Goal: Contribute content: Contribute content

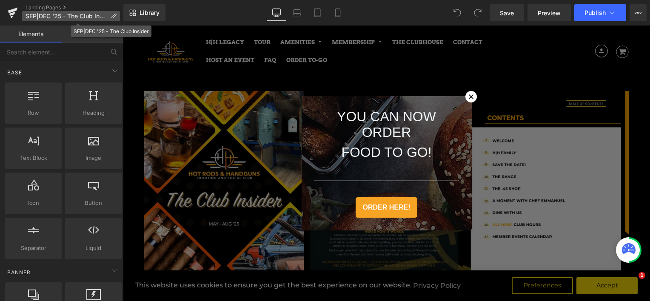
drag, startPoint x: 0, startPoint y: 0, endPoint x: 233, endPoint y: 182, distance: 295.4
click at [112, 15] on icon at bounding box center [114, 16] width 6 height 6
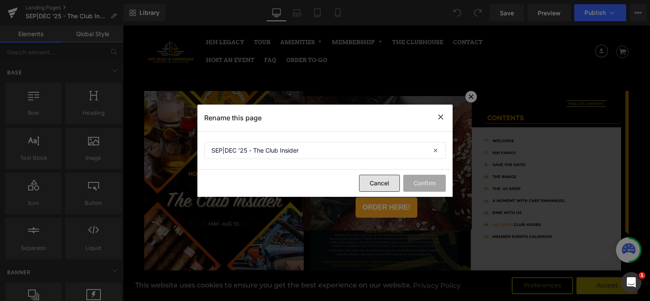
click at [386, 182] on button "Cancel" at bounding box center [379, 183] width 41 height 17
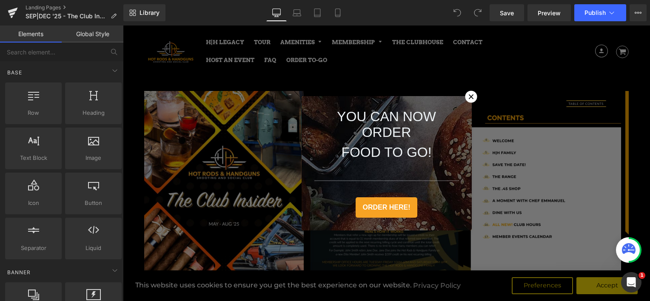
click at [466, 93] on icon at bounding box center [470, 96] width 9 height 9
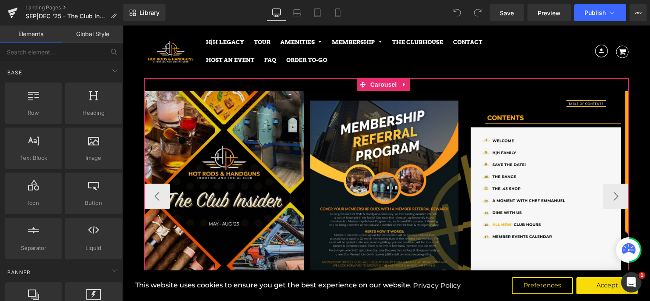
click at [245, 168] on img at bounding box center [223, 196] width 159 height 210
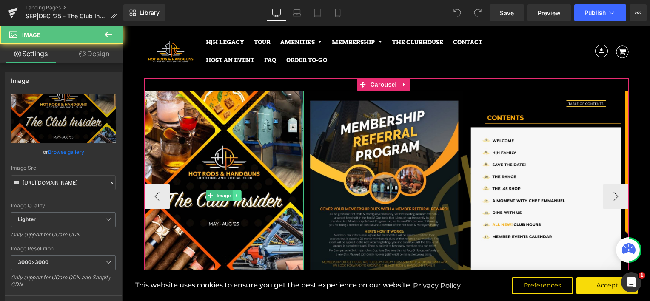
click at [238, 195] on icon at bounding box center [237, 195] width 5 height 5
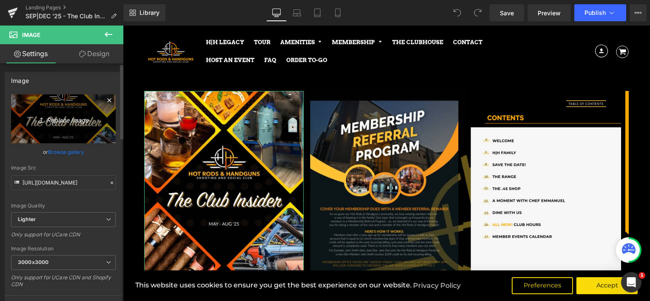
click at [65, 97] on link "Replace Image" at bounding box center [63, 118] width 105 height 49
type input "C:\fakepath\page_1.jpg"
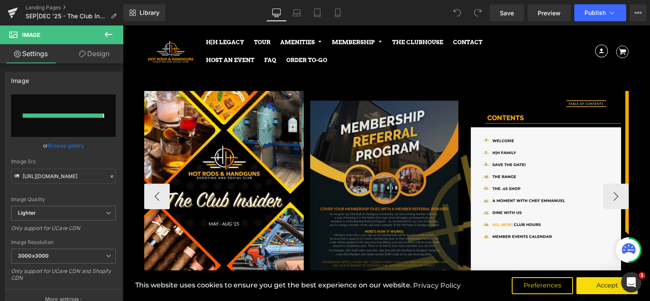
type input "[URL][DOMAIN_NAME]"
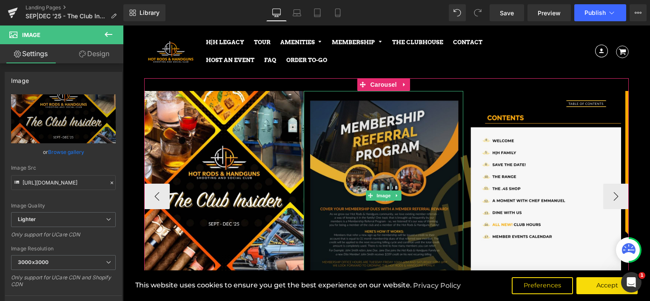
click at [367, 174] on img at bounding box center [383, 196] width 159 height 210
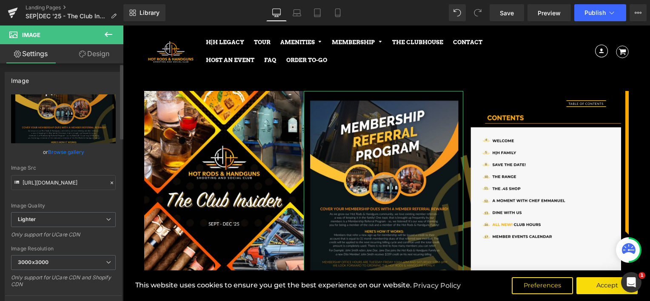
click at [75, 151] on link "Browse gallery" at bounding box center [66, 152] width 36 height 15
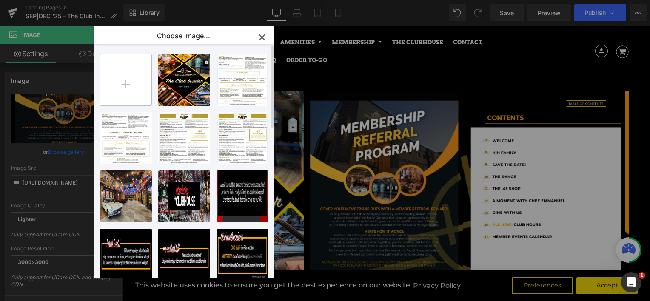
click at [133, 78] on input "file" at bounding box center [125, 79] width 51 height 51
type input "C:\fakepath\page_2.jpg"
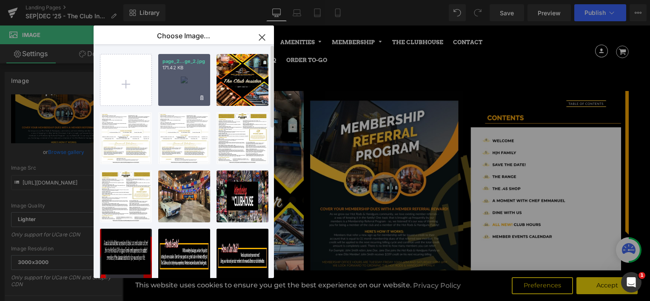
click at [175, 79] on div "page_2...ge_2.jpg 171.42 KB" at bounding box center [184, 80] width 52 height 52
type input "[URL][DOMAIN_NAME]"
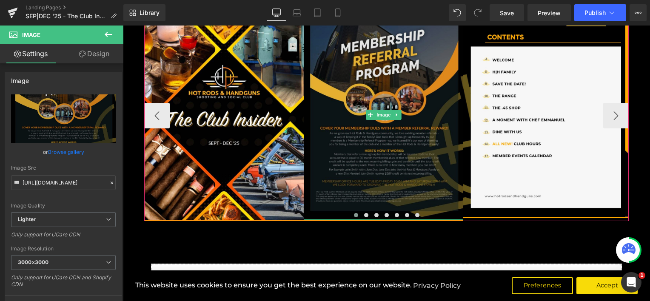
scroll to position [85, 0]
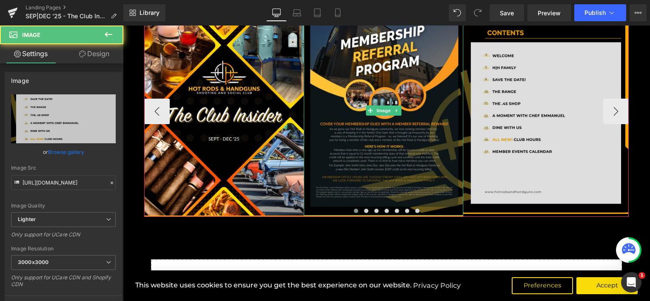
click at [529, 134] on img at bounding box center [541, 109] width 157 height 207
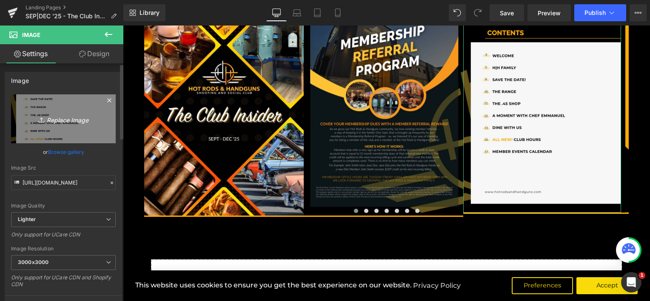
click at [58, 120] on icon "Replace Image" at bounding box center [63, 119] width 68 height 11
type input "C:\fakepath\page_3.jpg"
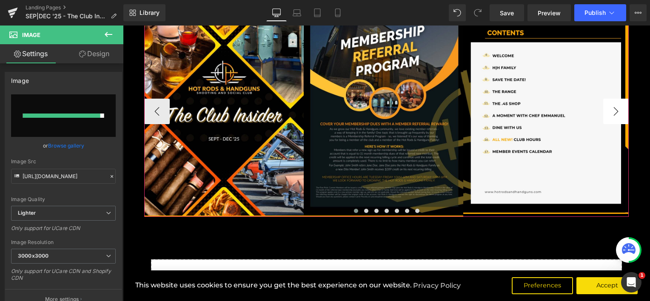
type input "[URL][DOMAIN_NAME]"
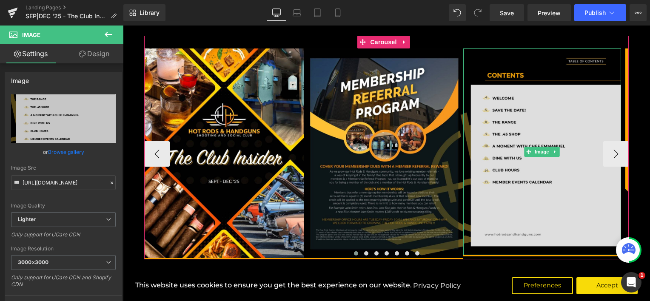
scroll to position [43, 0]
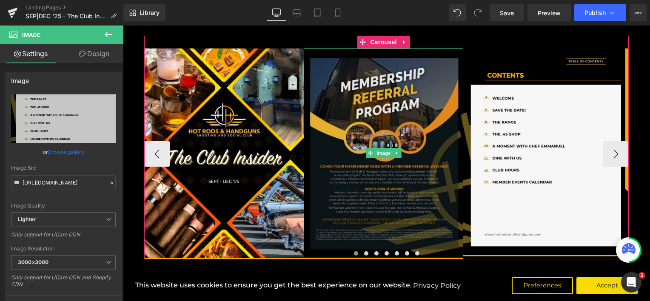
click at [395, 130] on img at bounding box center [383, 153] width 159 height 210
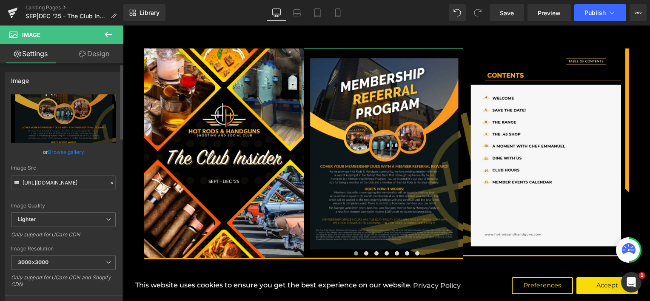
scroll to position [85, 0]
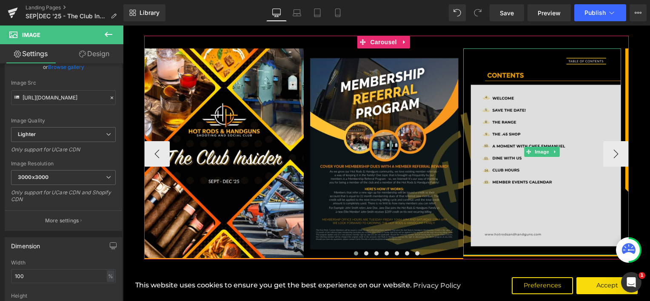
click at [529, 213] on img at bounding box center [541, 151] width 157 height 207
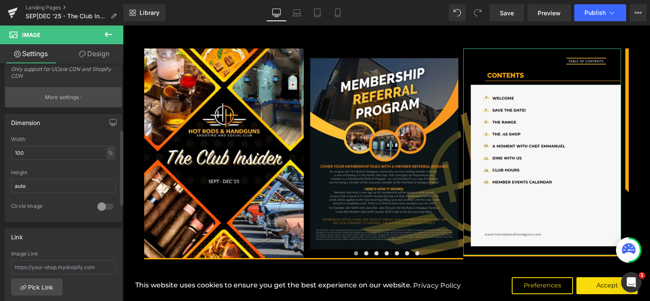
scroll to position [213, 0]
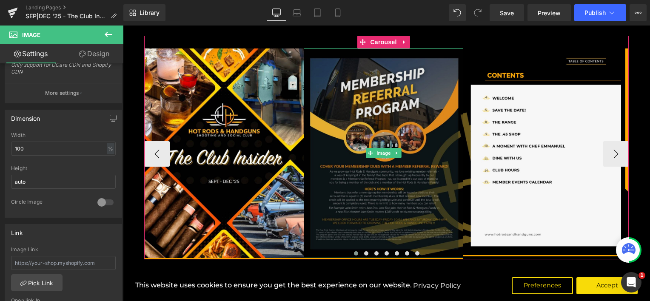
click at [407, 131] on img at bounding box center [383, 153] width 159 height 210
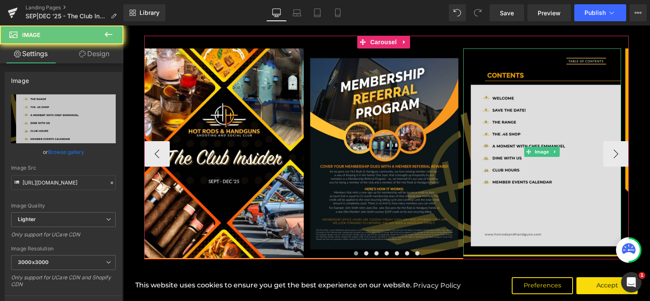
click at [495, 133] on img at bounding box center [541, 151] width 157 height 207
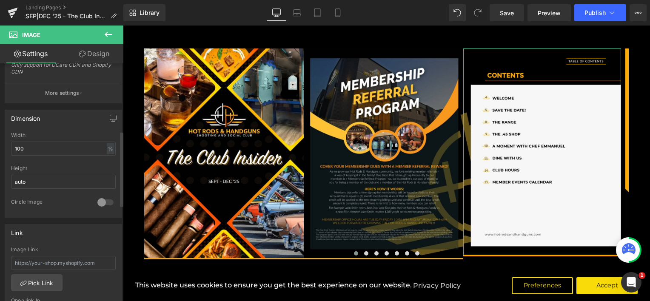
click at [101, 202] on div at bounding box center [105, 203] width 20 height 14
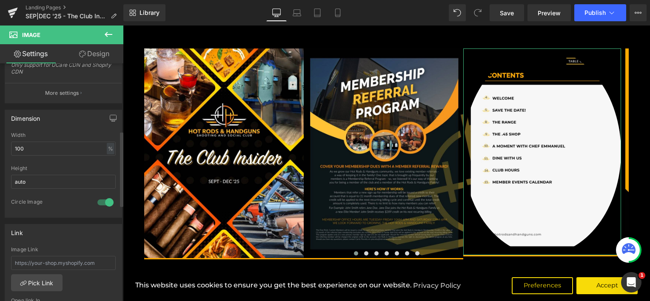
click at [101, 202] on div at bounding box center [105, 203] width 20 height 14
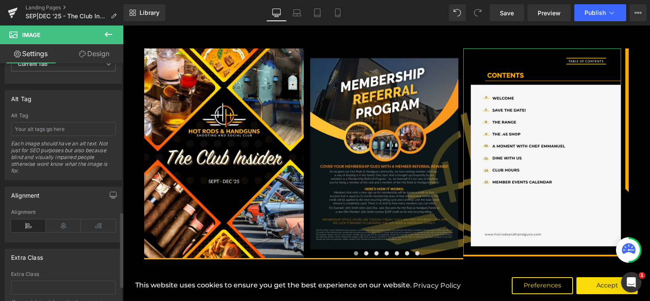
scroll to position [468, 0]
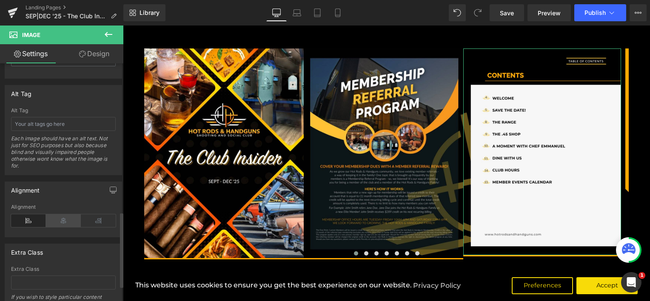
click at [63, 216] on icon at bounding box center [63, 220] width 35 height 13
click at [23, 218] on icon at bounding box center [28, 220] width 35 height 13
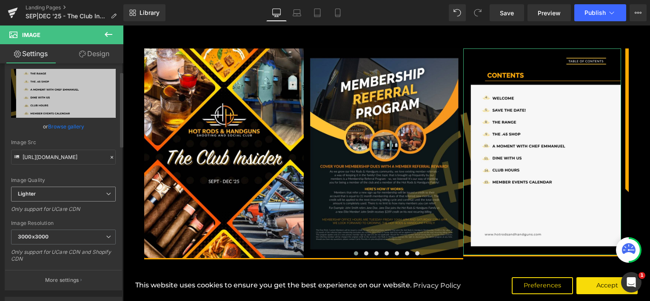
scroll to position [0, 0]
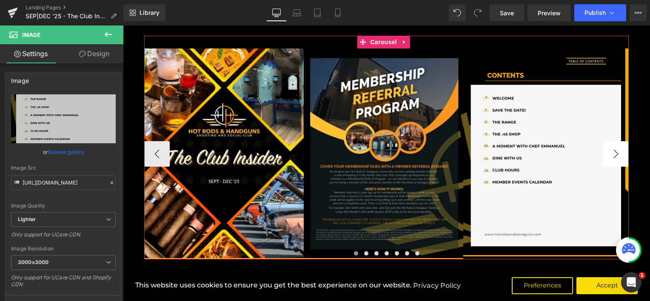
click at [615, 151] on button "›" at bounding box center [616, 154] width 26 height 26
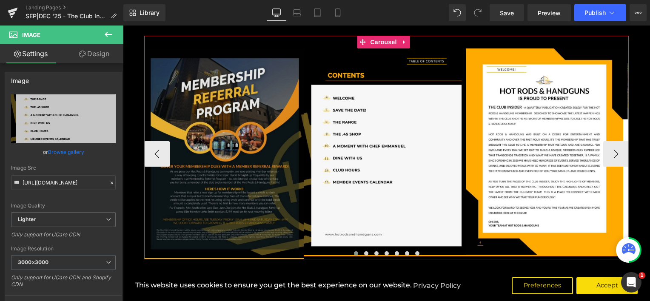
click at [233, 153] on link at bounding box center [237, 153] width 9 height 10
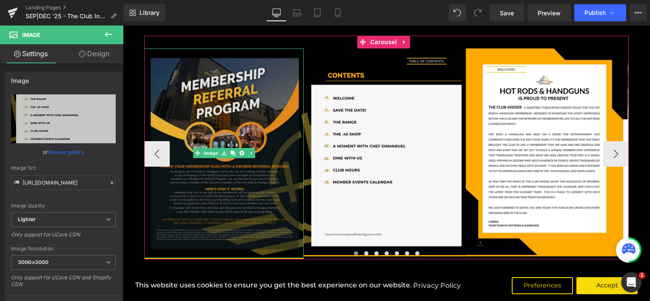
click at [269, 115] on img at bounding box center [223, 153] width 159 height 210
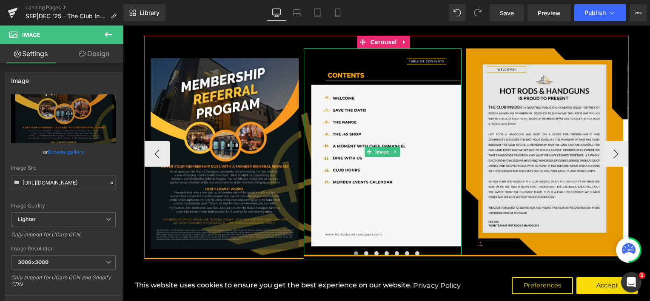
click at [512, 107] on img at bounding box center [544, 151] width 157 height 207
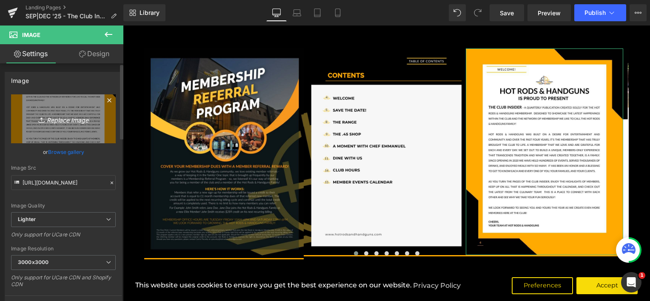
click at [68, 116] on icon "Replace Image" at bounding box center [63, 119] width 68 height 11
type input "C:\fakepath\page_4.jpg"
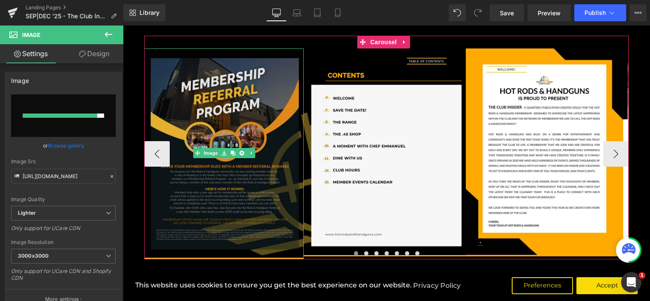
type input "[URL][DOMAIN_NAME]"
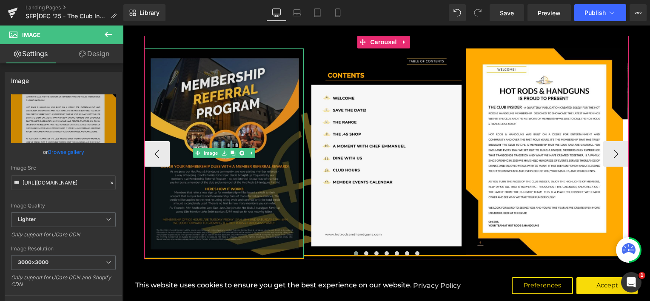
click at [279, 157] on img at bounding box center [223, 153] width 159 height 210
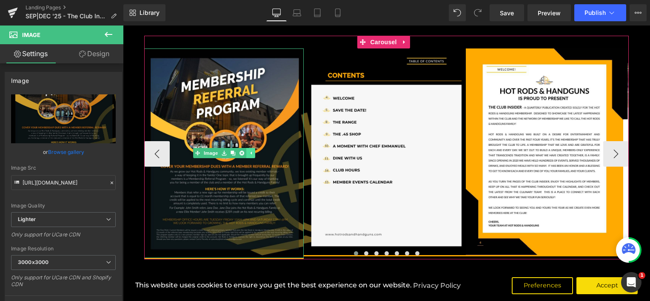
click at [249, 153] on icon at bounding box center [250, 153] width 5 height 5
click at [239, 151] on link at bounding box center [237, 153] width 9 height 10
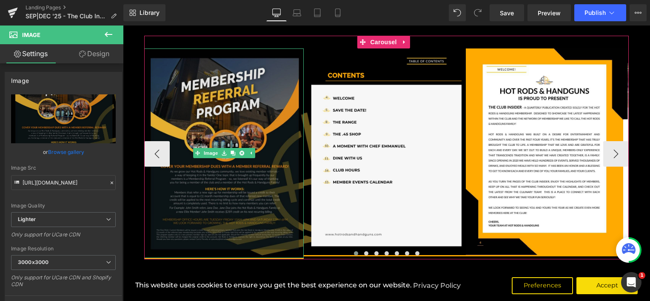
click at [256, 132] on img at bounding box center [223, 153] width 159 height 210
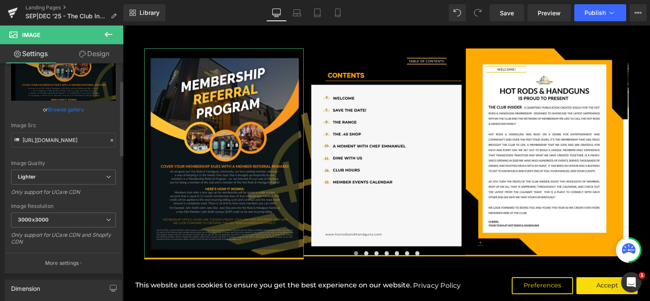
scroll to position [128, 0]
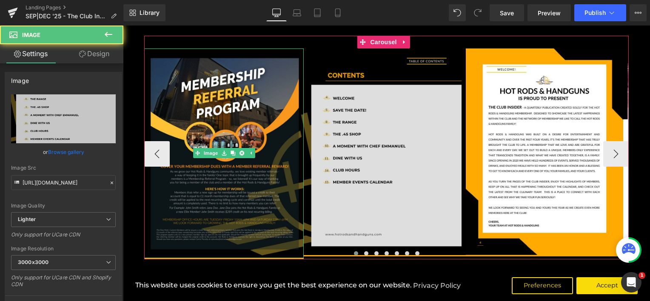
click at [354, 106] on img at bounding box center [382, 151] width 157 height 207
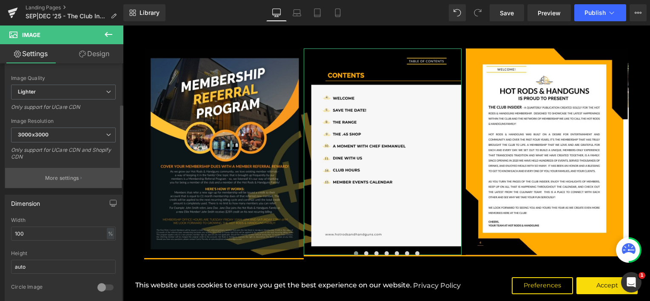
click at [77, 178] on button "More settings" at bounding box center [63, 178] width 117 height 20
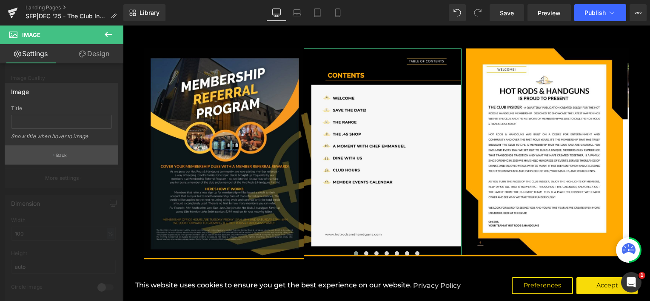
click at [59, 156] on p "Back" at bounding box center [61, 155] width 11 height 6
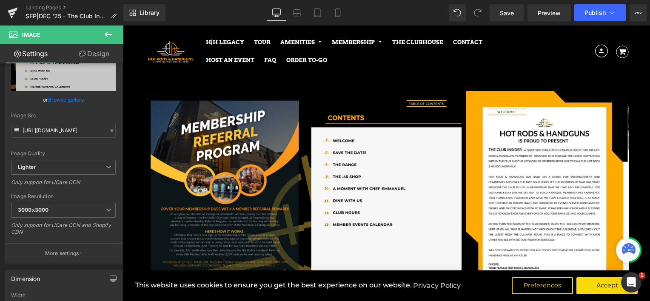
scroll to position [43, 0]
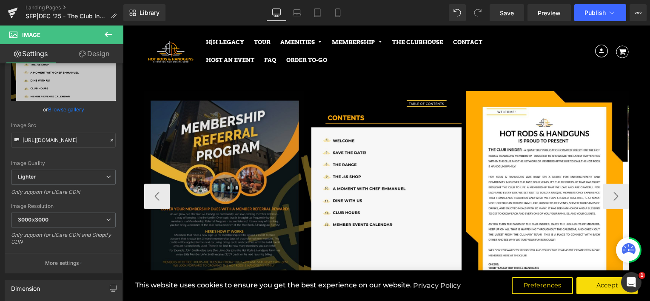
click at [225, 159] on img at bounding box center [223, 196] width 159 height 210
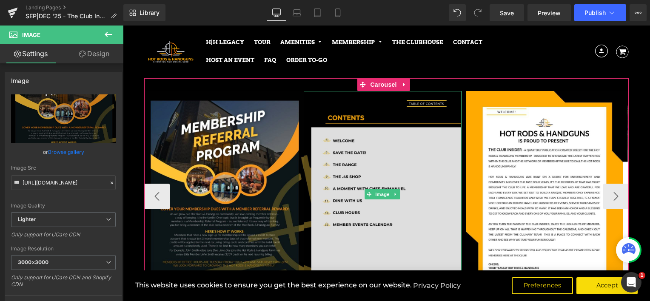
click at [395, 150] on img at bounding box center [382, 194] width 157 height 207
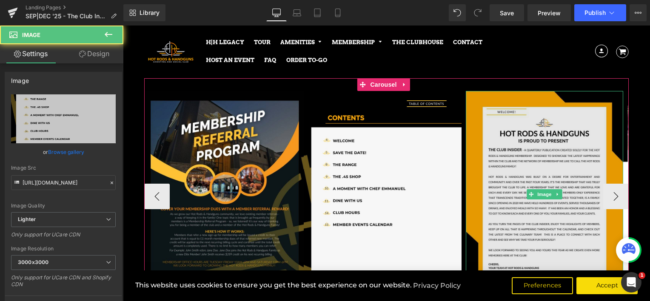
click at [556, 134] on img at bounding box center [544, 194] width 157 height 207
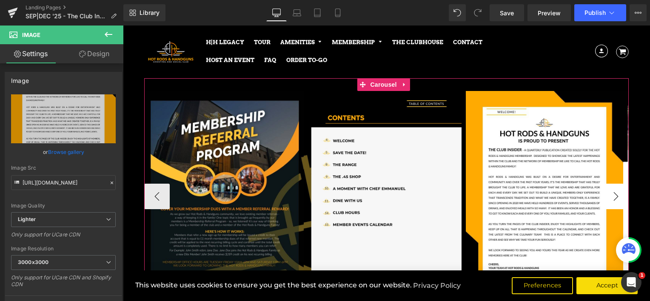
click at [603, 195] on button "›" at bounding box center [616, 197] width 26 height 26
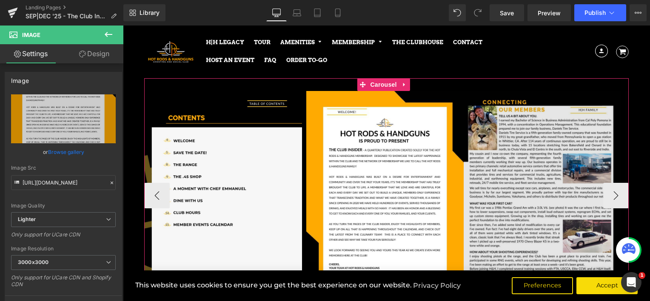
click at [552, 148] on img at bounding box center [542, 194] width 157 height 207
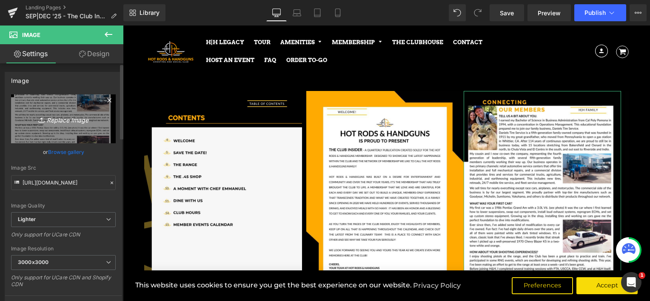
click at [52, 116] on icon "Replace Image" at bounding box center [63, 119] width 68 height 11
type input "C:\fakepath\page_5.jpg"
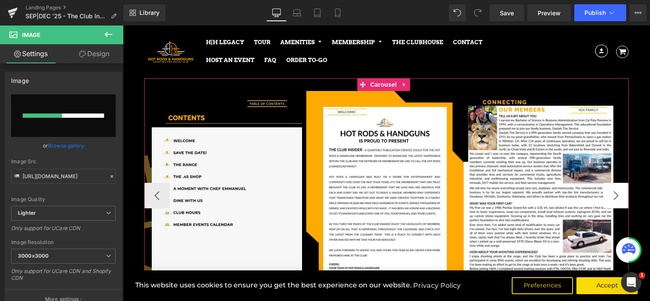
click at [610, 193] on button "›" at bounding box center [616, 196] width 26 height 26
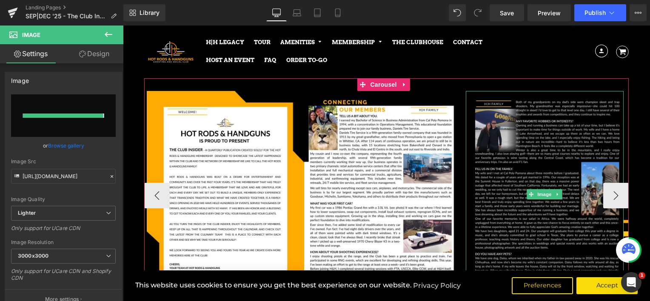
type input "[URL][DOMAIN_NAME]"
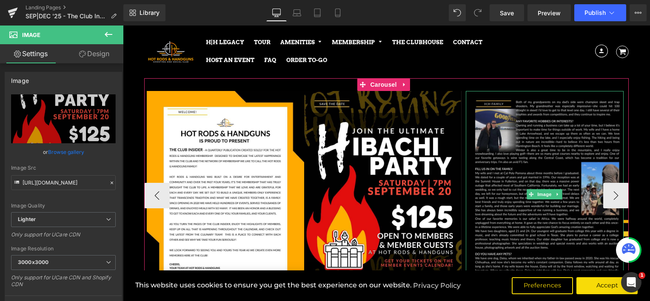
click at [515, 139] on img at bounding box center [544, 194] width 157 height 207
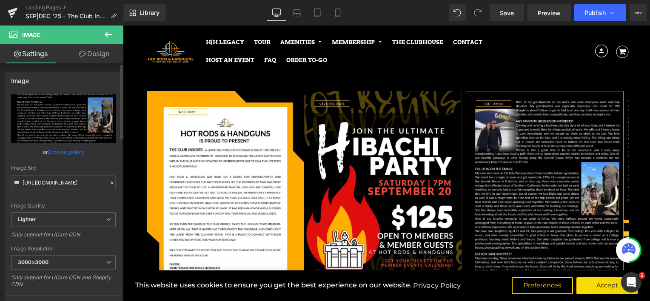
click at [72, 147] on link "Browse gallery" at bounding box center [66, 152] width 36 height 15
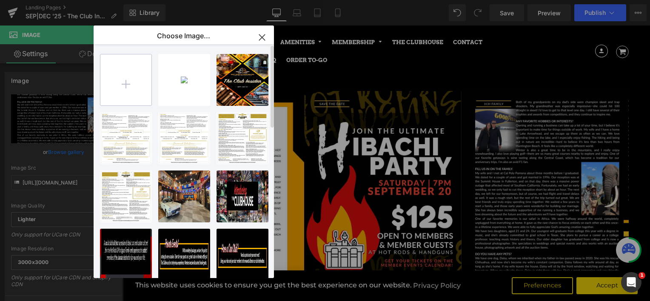
click at [123, 80] on input "file" at bounding box center [125, 79] width 51 height 51
type input "C:\fakepath\page_6.jpg"
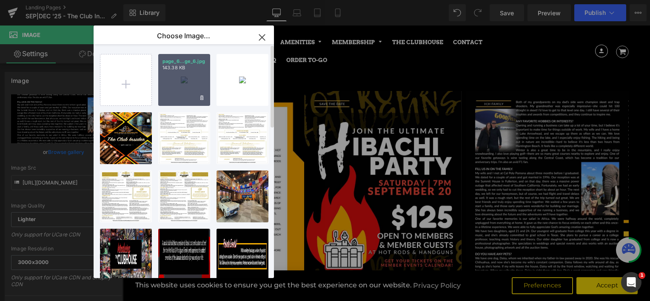
click at [194, 73] on div "page_6...ge_6.jpg 143.38 KB" at bounding box center [184, 80] width 52 height 52
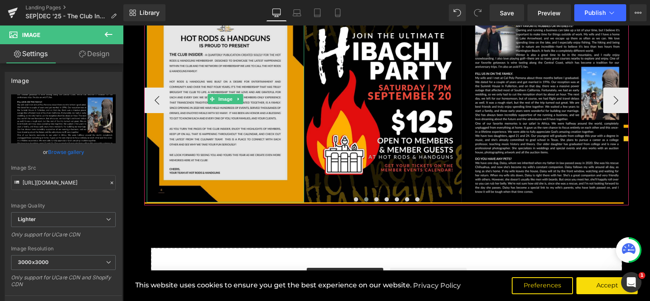
scroll to position [128, 0]
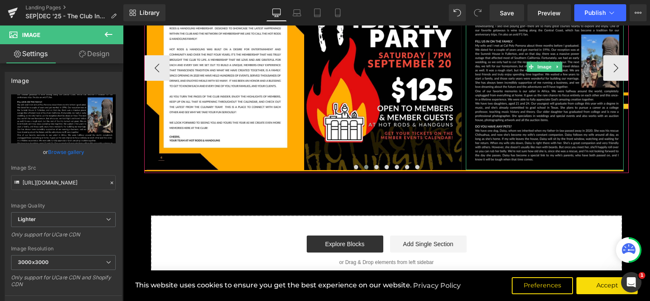
click at [495, 79] on img at bounding box center [544, 66] width 157 height 207
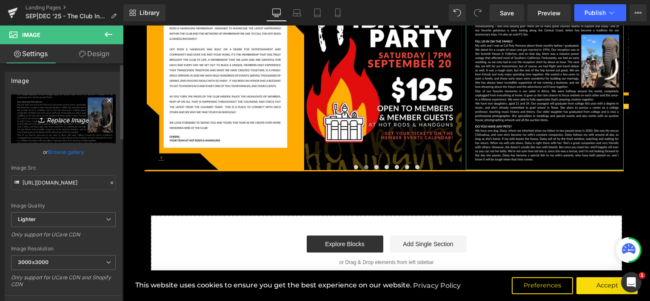
click at [58, 120] on icon "Replace Image" at bounding box center [63, 119] width 68 height 11
click at [60, 153] on link "Browse gallery" at bounding box center [66, 152] width 36 height 15
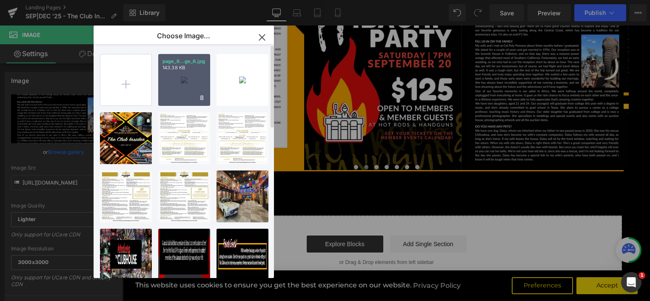
click at [183, 83] on div "page_6...ge_6.jpg 143.38 KB" at bounding box center [184, 80] width 52 height 52
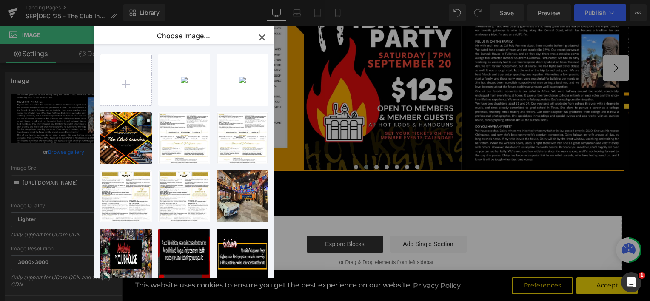
type input "[URL][DOMAIN_NAME]"
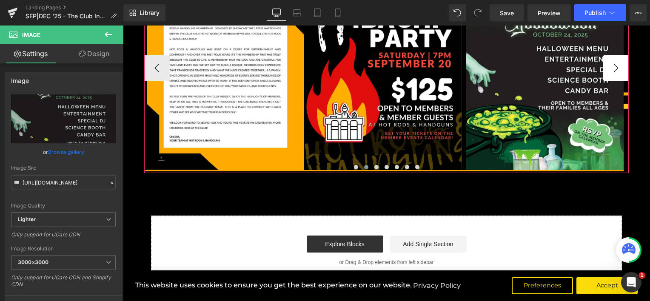
click at [609, 71] on button "›" at bounding box center [616, 68] width 26 height 26
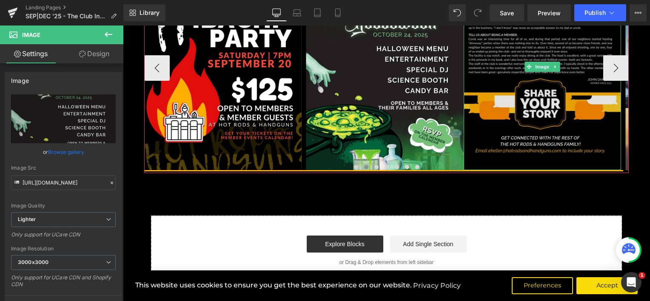
click at [507, 83] on img at bounding box center [542, 66] width 157 height 207
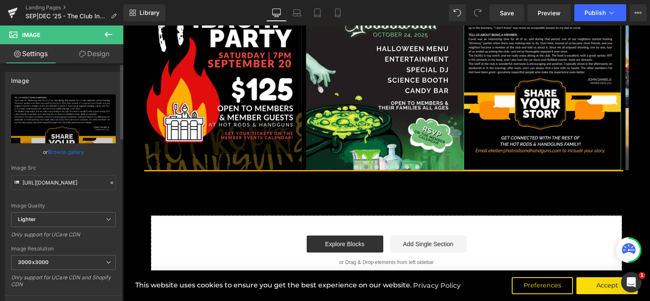
click at [62, 151] on link "Browse gallery" at bounding box center [66, 152] width 36 height 15
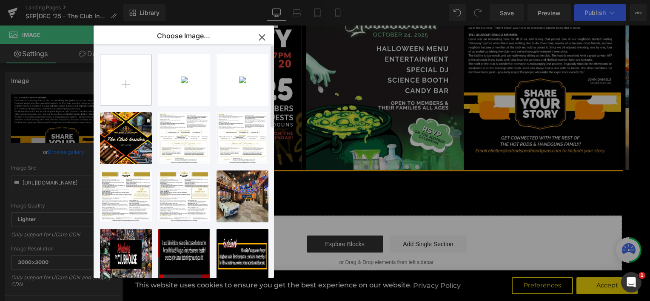
click at [127, 85] on input "file" at bounding box center [125, 79] width 51 height 51
type input "C:\fakepath\page_7.jpg"
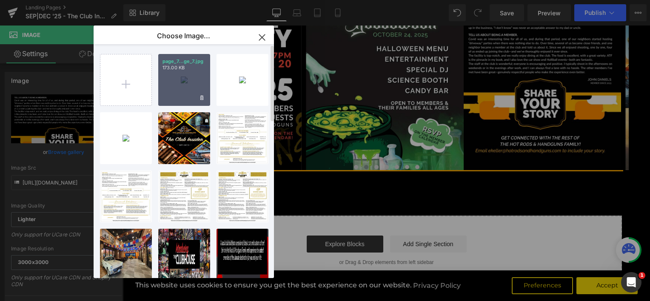
click at [192, 70] on p "173.00 KB" at bounding box center [183, 68] width 43 height 6
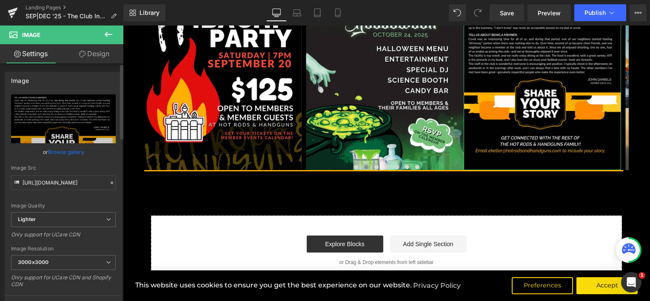
click at [63, 151] on link "Browse gallery" at bounding box center [66, 152] width 36 height 15
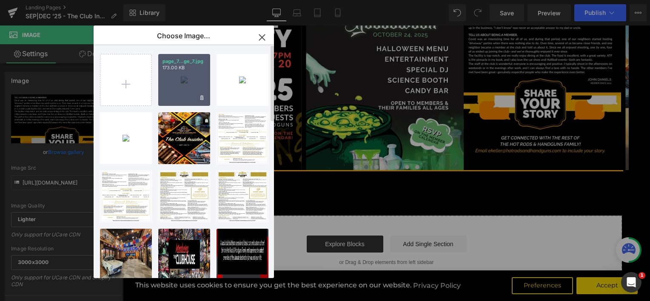
click at [172, 88] on div "page_7...ge_7.jpg 173.00 KB" at bounding box center [184, 80] width 52 height 52
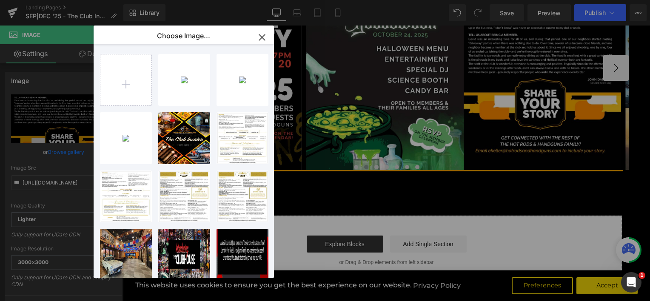
type input "[URL][DOMAIN_NAME]"
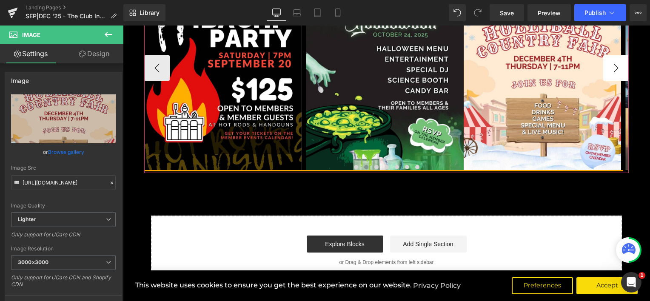
click at [614, 65] on button "›" at bounding box center [616, 68] width 26 height 26
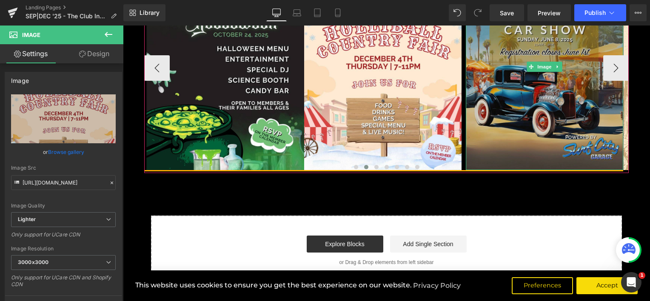
click at [546, 102] on img at bounding box center [544, 66] width 157 height 207
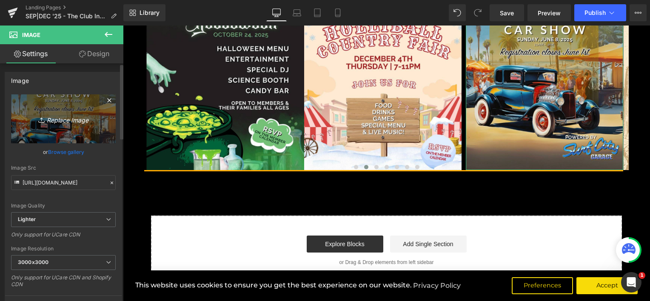
click at [68, 116] on icon "Replace Image" at bounding box center [63, 119] width 68 height 11
type input "C:\fakepath\page_8.jpg"
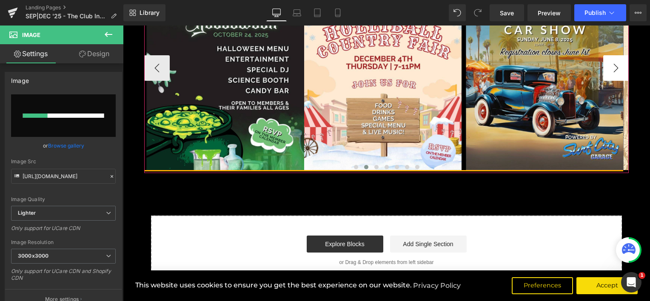
click at [610, 72] on button "›" at bounding box center [616, 68] width 26 height 26
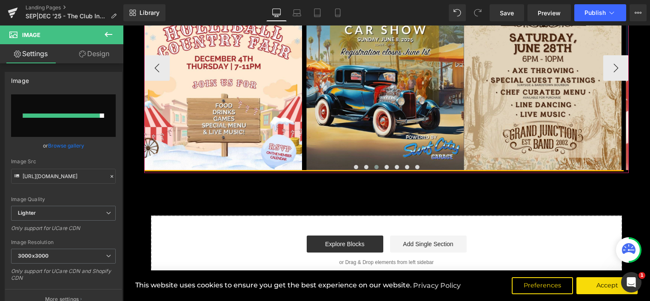
type input "[URL][DOMAIN_NAME]"
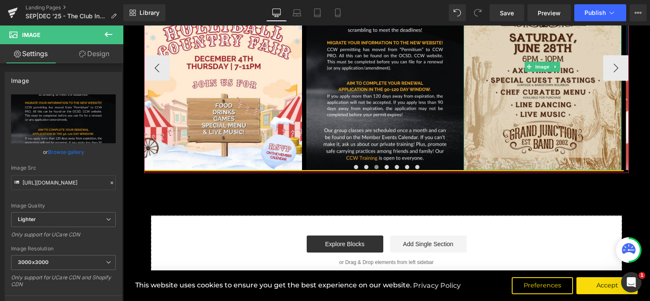
click at [539, 83] on img at bounding box center [542, 66] width 157 height 207
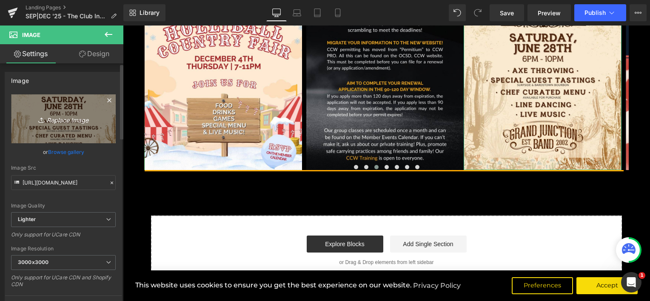
click at [83, 118] on icon "Replace Image" at bounding box center [63, 119] width 68 height 11
type input "C:\fakepath\page_9.jpg"
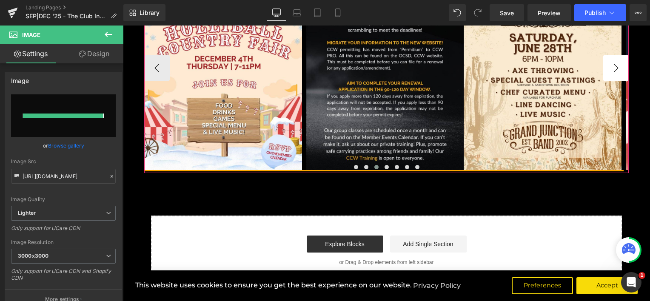
type input "[URL][DOMAIN_NAME]"
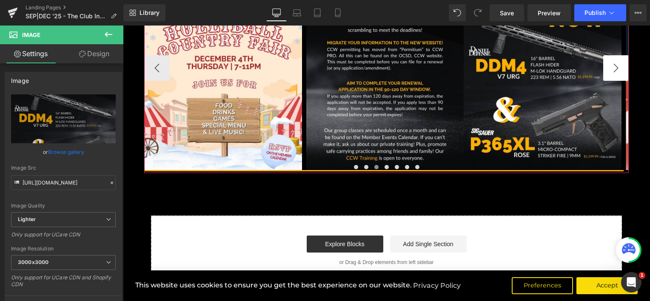
click at [611, 68] on button "›" at bounding box center [616, 68] width 26 height 26
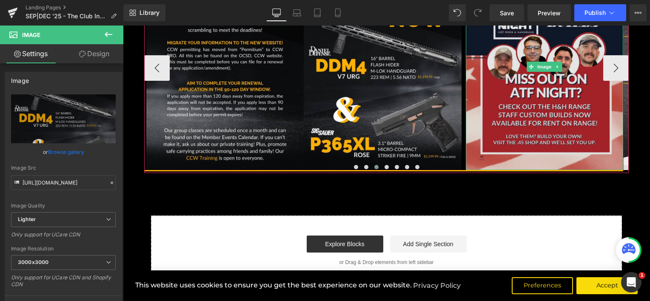
click at [538, 75] on img at bounding box center [544, 66] width 157 height 207
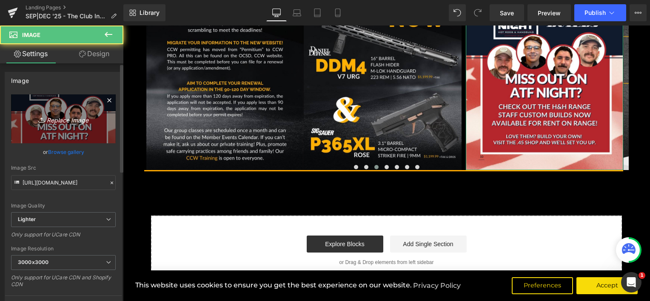
click at [63, 120] on icon "Replace Image" at bounding box center [63, 119] width 68 height 11
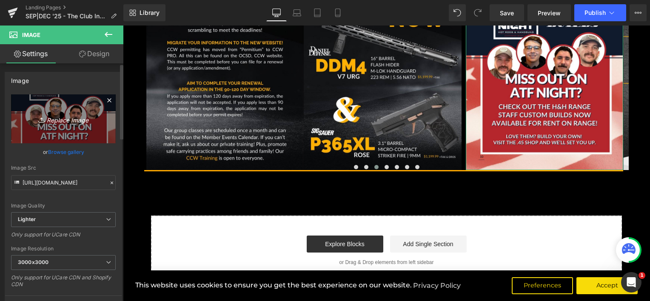
type input "C:\fakepath\page_10.jpg"
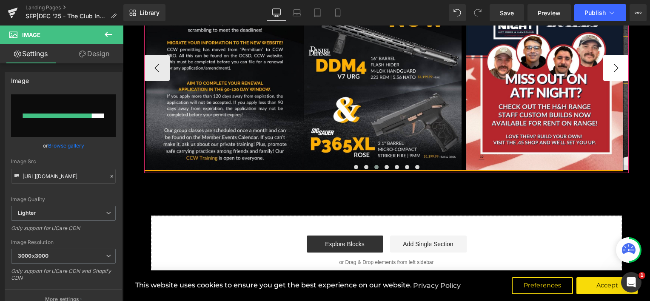
click at [616, 70] on button "›" at bounding box center [616, 68] width 26 height 26
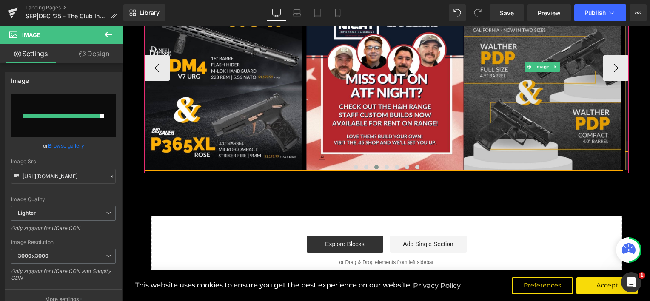
click at [520, 124] on img at bounding box center [542, 66] width 157 height 207
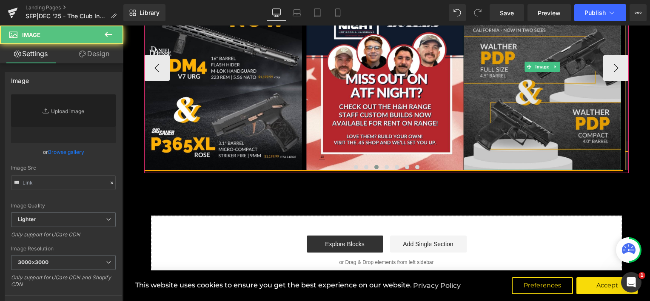
type input "[URL][DOMAIN_NAME]"
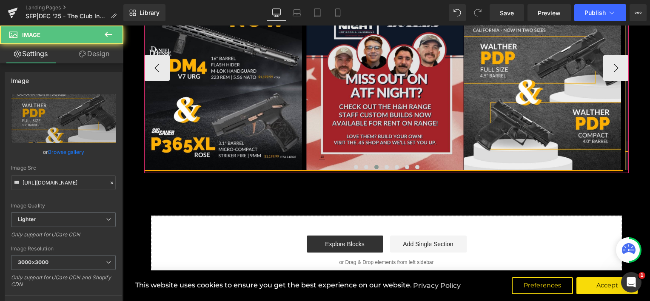
click at [340, 112] on img at bounding box center [384, 66] width 157 height 207
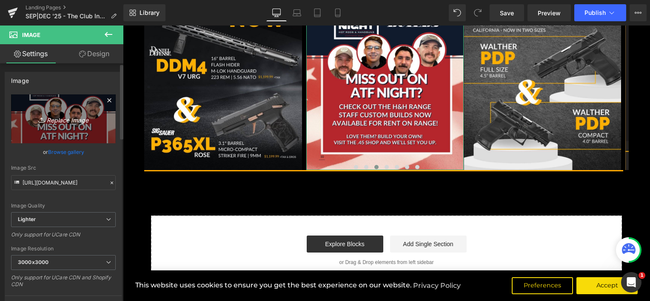
click at [71, 123] on icon "Replace Image" at bounding box center [63, 119] width 68 height 11
type input "C:\fakepath\page_9.jpg"
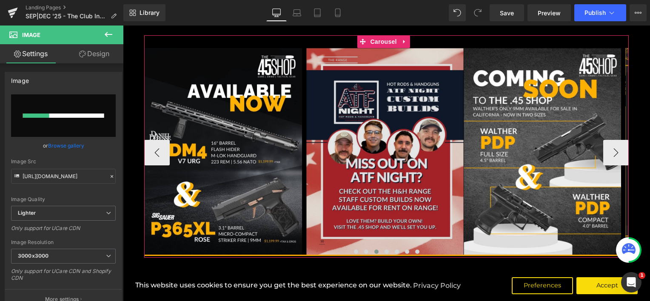
scroll to position [43, 0]
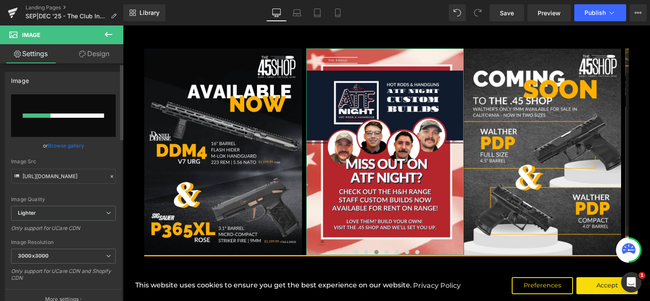
click at [59, 116] on div at bounding box center [63, 116] width 81 height 4
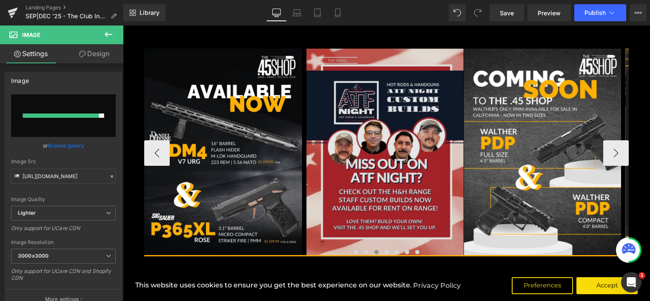
type input "[URL][DOMAIN_NAME]"
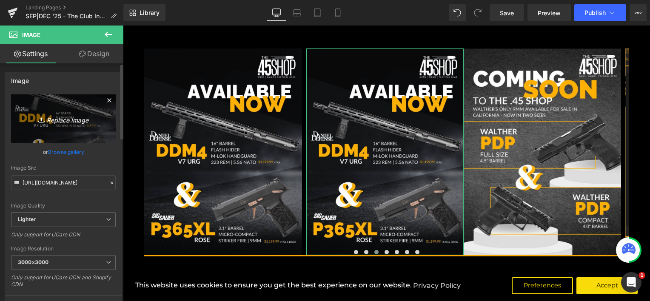
click at [44, 107] on link "Replace Image" at bounding box center [63, 118] width 105 height 49
type input "C:\fakepath\page_10.jpg"
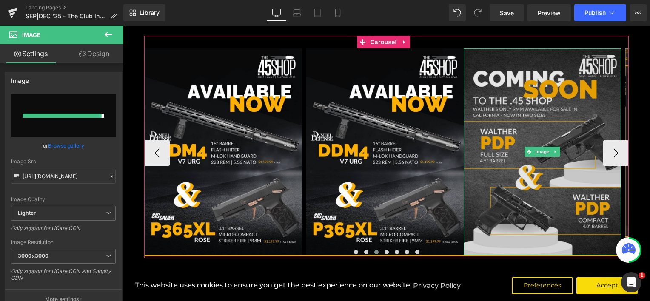
type input "[URL][DOMAIN_NAME]"
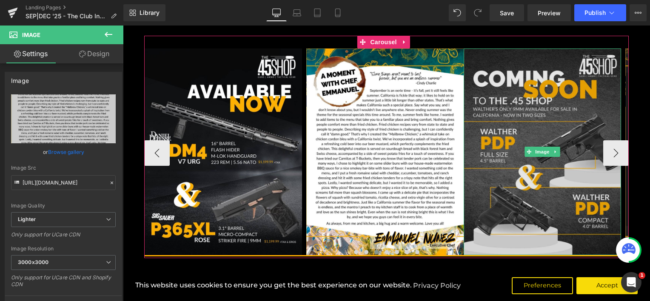
click at [523, 103] on img at bounding box center [542, 151] width 157 height 207
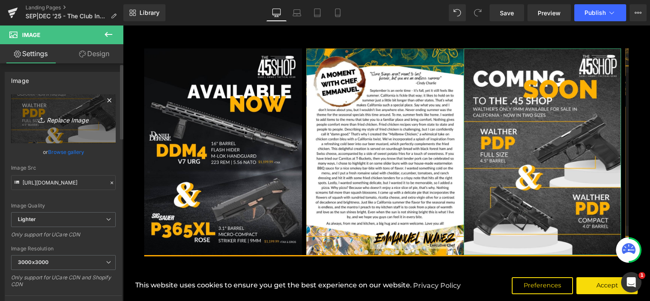
click at [63, 121] on icon "Replace Image" at bounding box center [63, 119] width 68 height 11
type input "C:\fakepath\page_11.jpg"
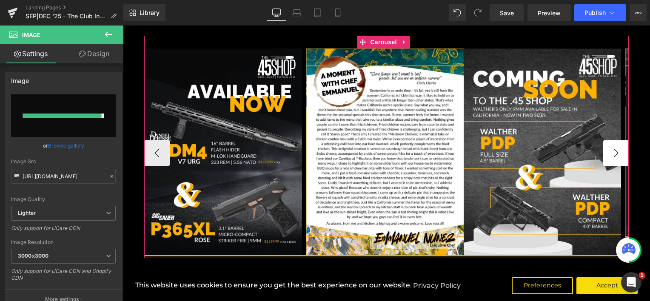
type input "[URL][DOMAIN_NAME]"
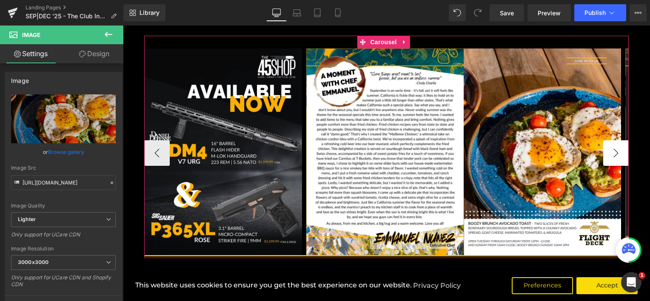
click at [609, 150] on button "›" at bounding box center [616, 153] width 26 height 26
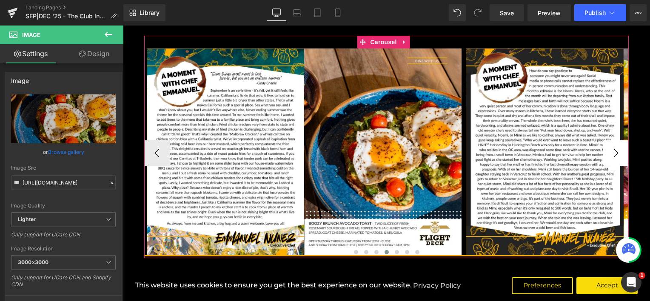
click at [609, 150] on button "›" at bounding box center [616, 153] width 26 height 26
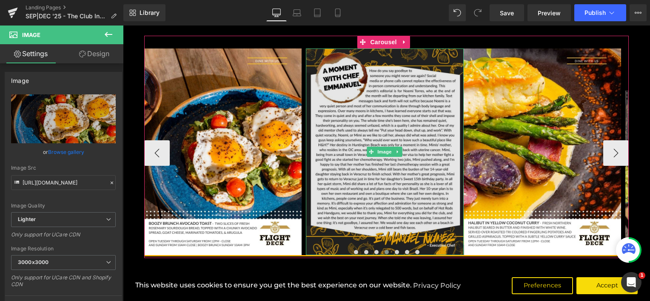
click at [378, 121] on img at bounding box center [384, 151] width 157 height 207
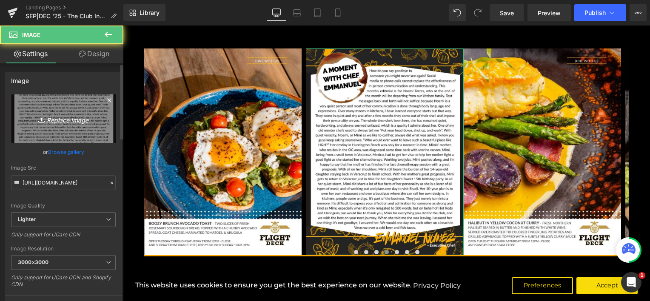
click at [46, 122] on icon "Replace Image" at bounding box center [63, 119] width 68 height 11
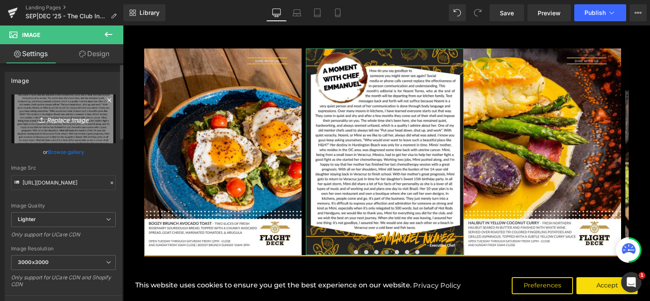
type input "C:\fakepath\page_12.jpg"
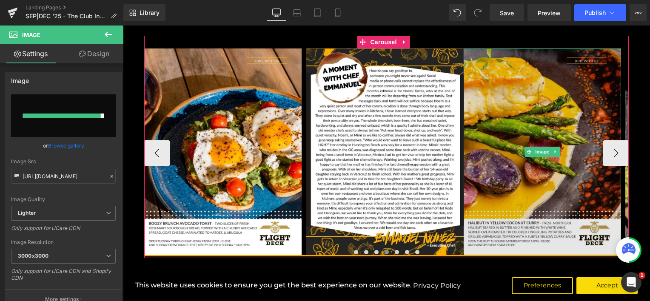
type input "[URL][DOMAIN_NAME]"
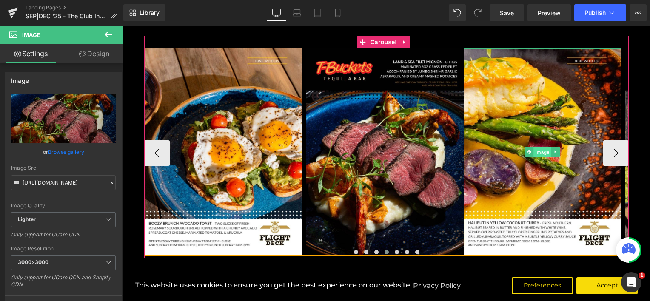
click at [540, 150] on span "Image" at bounding box center [542, 152] width 18 height 10
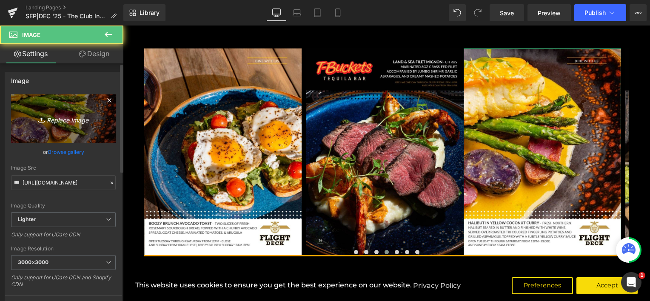
click at [71, 117] on icon "Replace Image" at bounding box center [63, 119] width 68 height 11
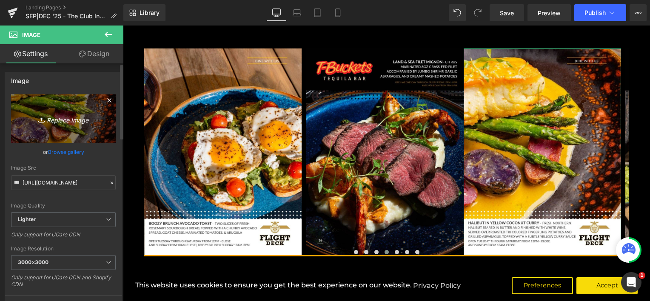
type input "C:\fakepath\page_13.jpg"
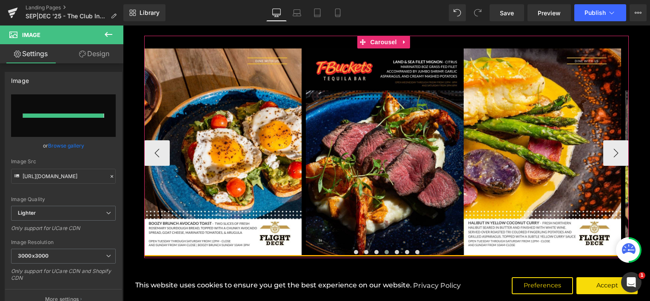
type input "[URL][DOMAIN_NAME]"
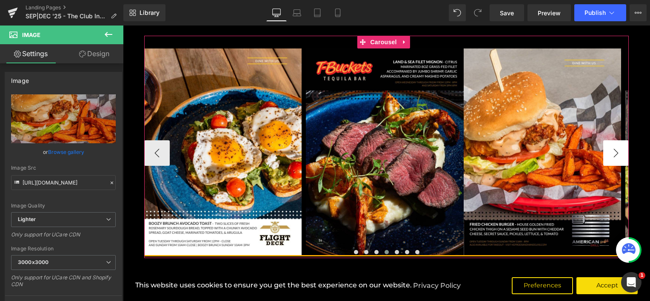
click at [610, 157] on button "›" at bounding box center [616, 153] width 26 height 26
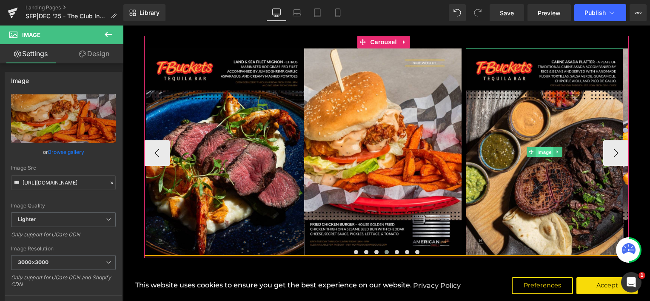
click at [544, 154] on span "Image" at bounding box center [544, 152] width 18 height 10
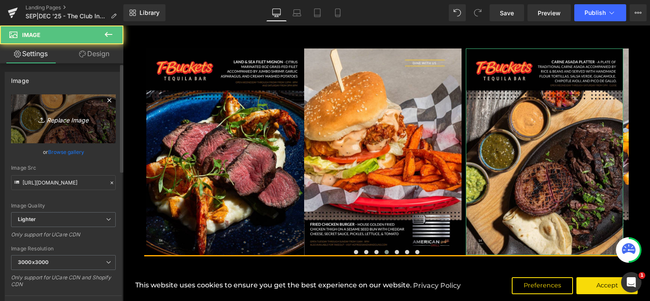
click at [48, 126] on link "Replace Image" at bounding box center [63, 118] width 105 height 49
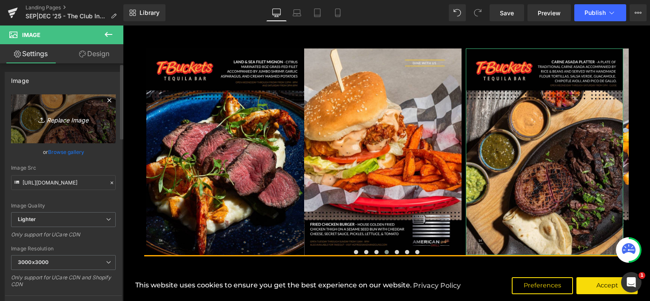
type input "C:\fakepath\page_14.jpg"
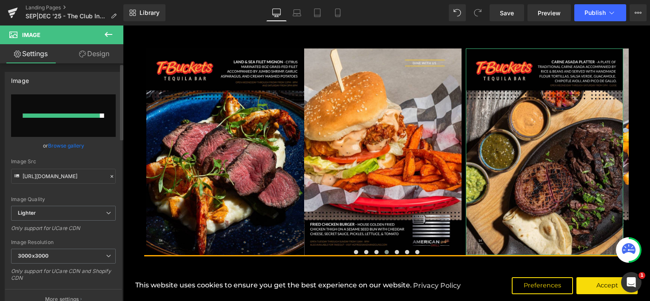
click at [58, 105] on input "file" at bounding box center [63, 115] width 105 height 43
type input "C:\fakepath\page_14.jpg"
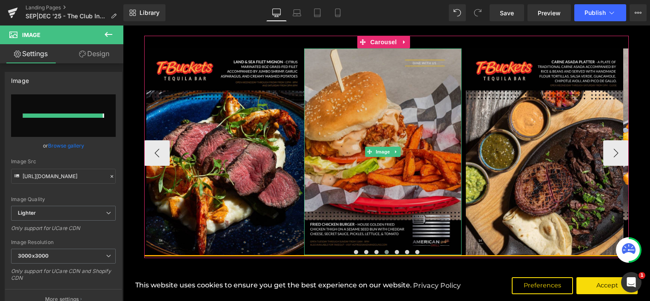
type input "[URL][DOMAIN_NAME]"
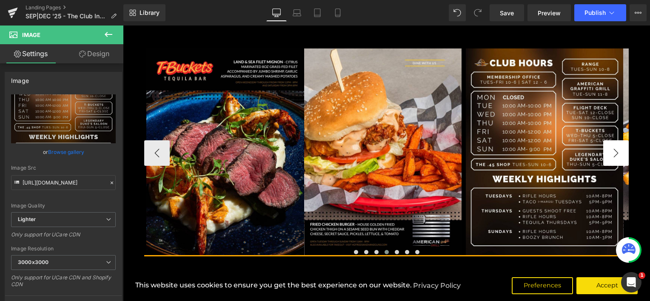
click at [616, 148] on button "›" at bounding box center [616, 153] width 26 height 26
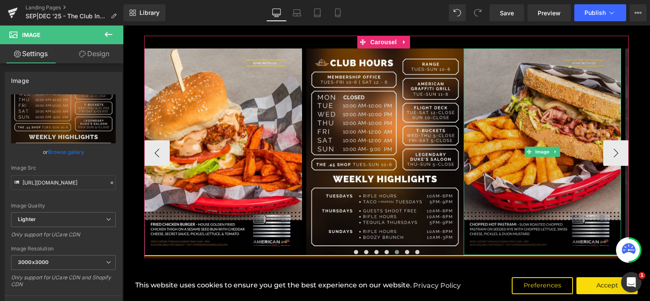
click at [533, 122] on img at bounding box center [542, 151] width 157 height 207
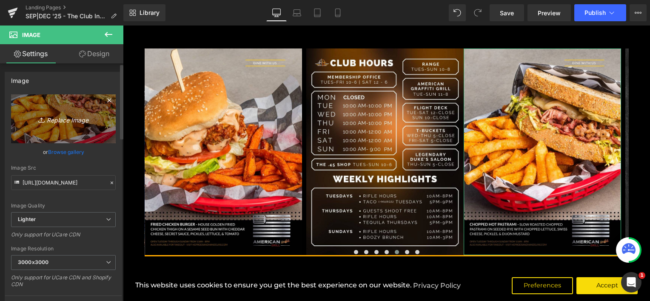
click at [53, 115] on icon "Replace Image" at bounding box center [63, 119] width 68 height 11
type input "C:\fakepath\page_15.jpg"
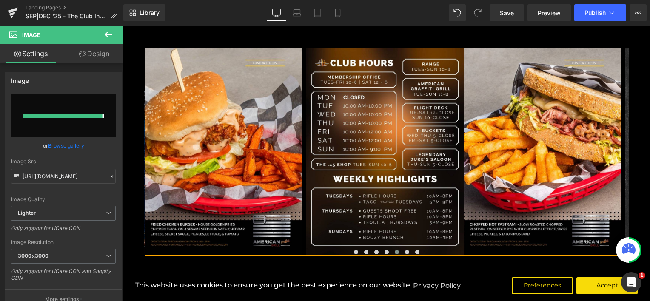
type input "[URL][DOMAIN_NAME]"
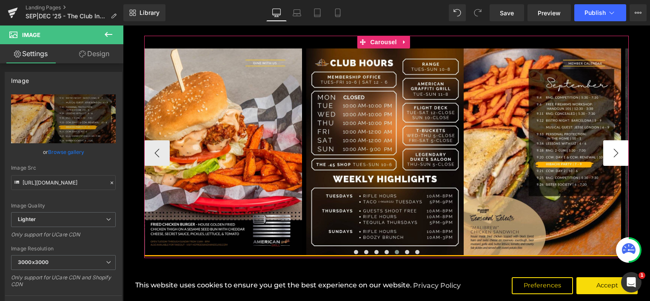
click at [614, 153] on button "›" at bounding box center [616, 153] width 26 height 26
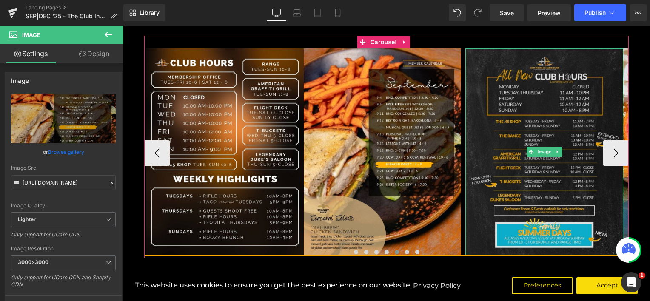
click at [530, 119] on img at bounding box center [543, 151] width 157 height 207
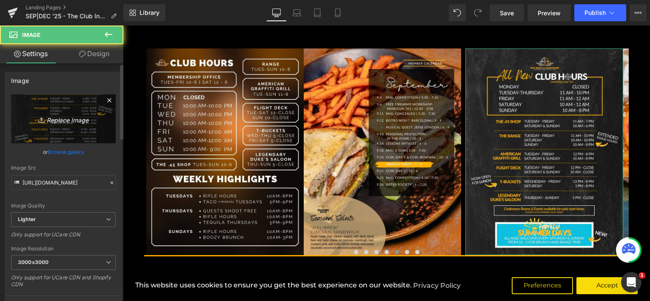
click at [49, 112] on link "Replace Image" at bounding box center [63, 118] width 105 height 49
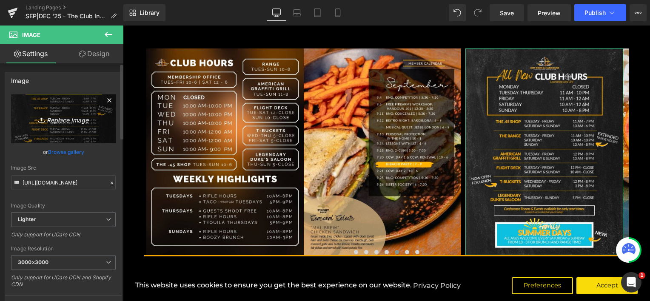
type input "C:\fakepath\page_16.jpg"
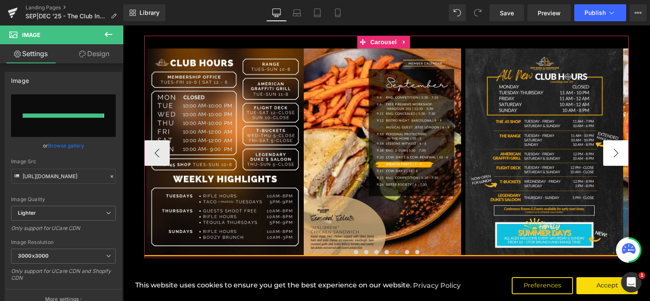
type input "[URL][DOMAIN_NAME]"
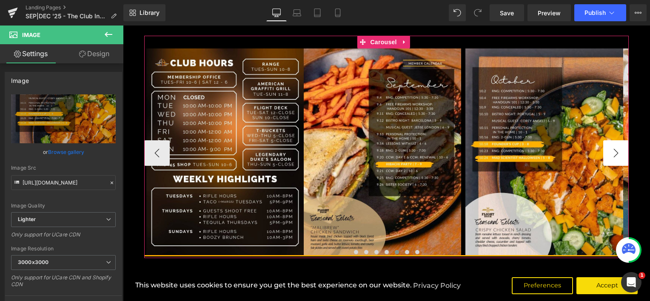
click at [614, 153] on button "›" at bounding box center [616, 153] width 26 height 26
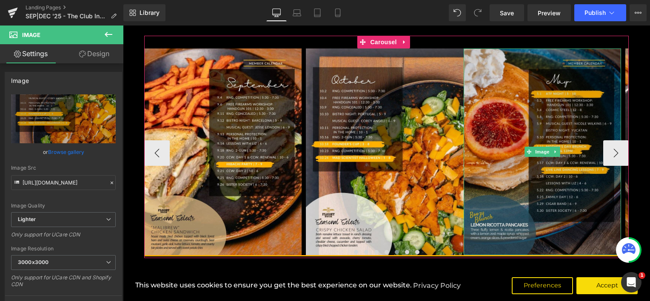
click at [497, 111] on img at bounding box center [542, 151] width 157 height 207
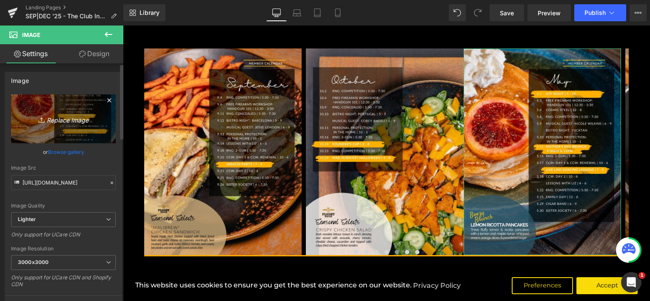
click at [67, 121] on icon "Replace Image" at bounding box center [63, 119] width 68 height 11
type input "C:\fakepath\page_17.jpg"
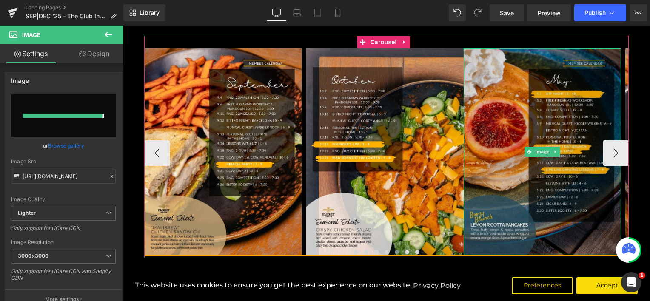
type input "[URL][DOMAIN_NAME]"
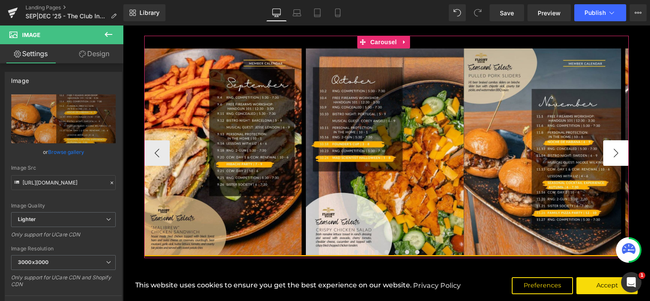
click at [610, 150] on button "›" at bounding box center [616, 153] width 26 height 26
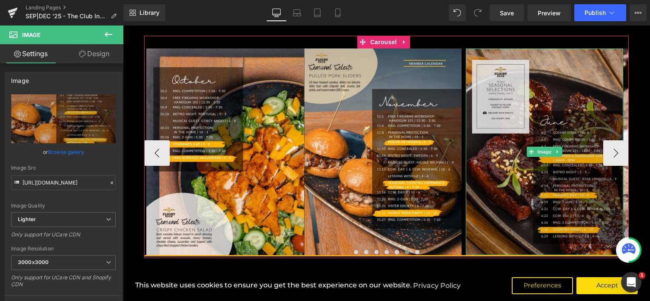
click at [536, 109] on img at bounding box center [544, 151] width 157 height 207
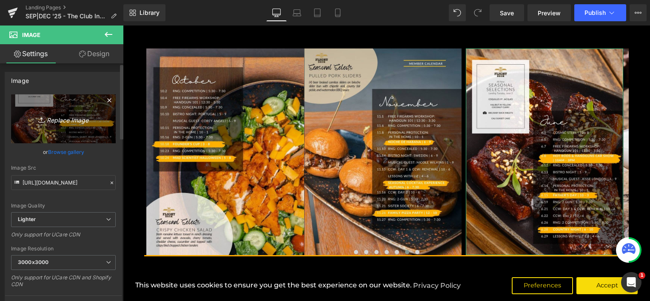
click at [60, 120] on icon "Replace Image" at bounding box center [63, 119] width 68 height 11
type input "C:\fakepath\page_18.jpg"
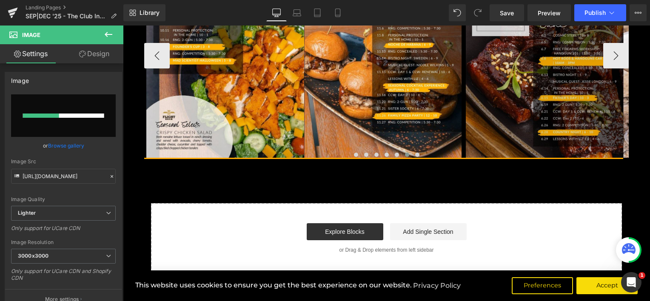
scroll to position [85, 0]
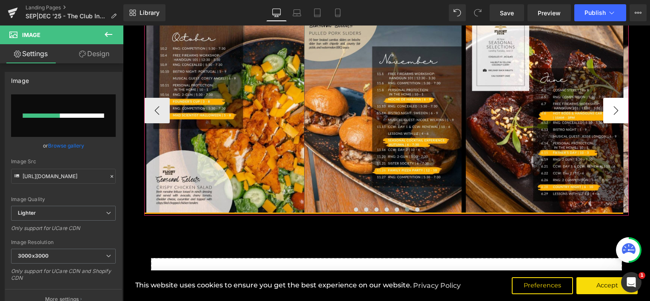
click at [612, 114] on button "›" at bounding box center [616, 111] width 26 height 26
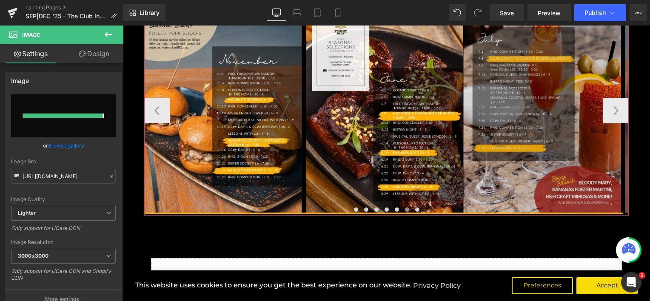
type input "[URL][DOMAIN_NAME]"
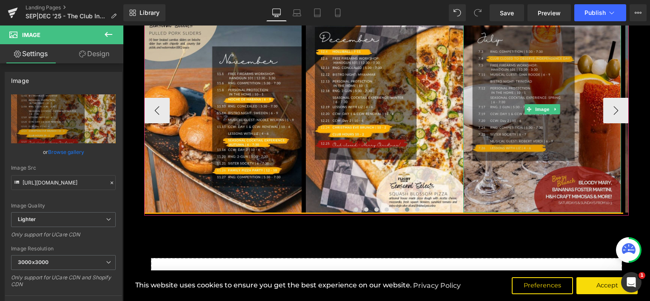
click at [534, 83] on img at bounding box center [541, 109] width 157 height 207
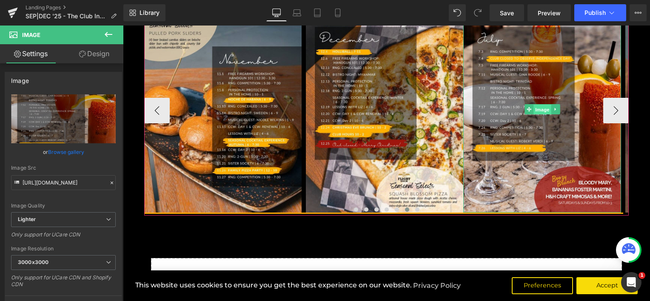
click at [535, 107] on span "Image" at bounding box center [542, 110] width 18 height 10
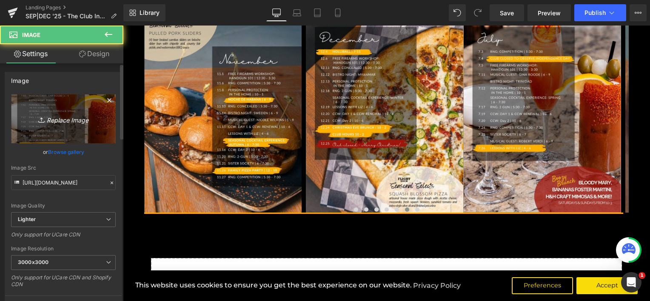
click at [39, 122] on icon at bounding box center [42, 120] width 9 height 9
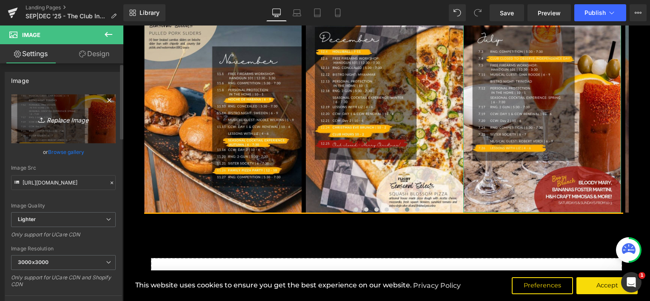
type input "C:\fakepath\page_19.jpg"
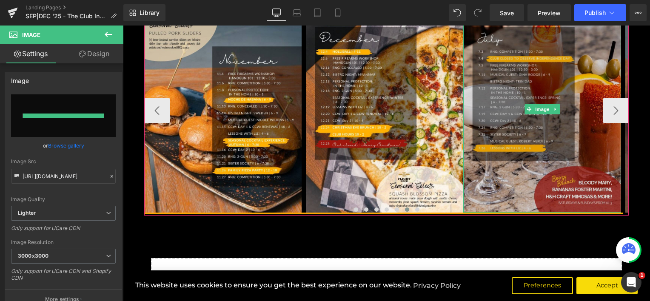
type input "[URL][DOMAIN_NAME]"
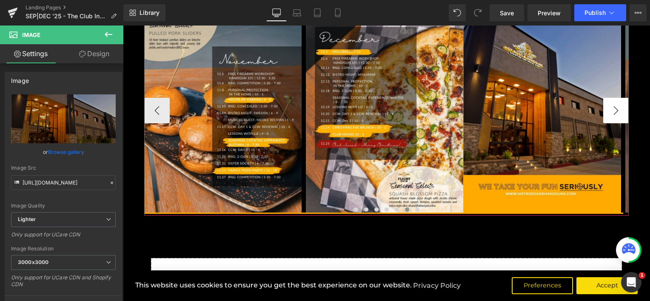
click at [616, 111] on button "›" at bounding box center [616, 111] width 26 height 26
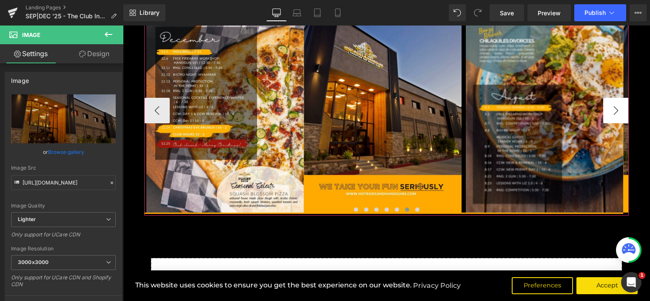
click at [616, 111] on button "›" at bounding box center [616, 111] width 26 height 26
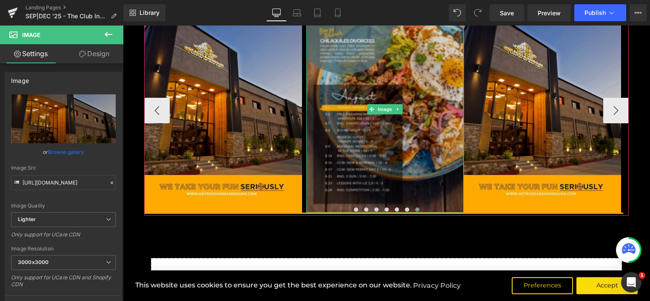
click at [411, 90] on img at bounding box center [384, 109] width 157 height 207
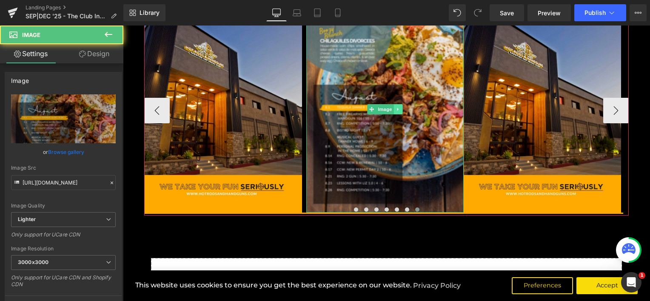
click at [397, 109] on icon at bounding box center [397, 109] width 1 height 3
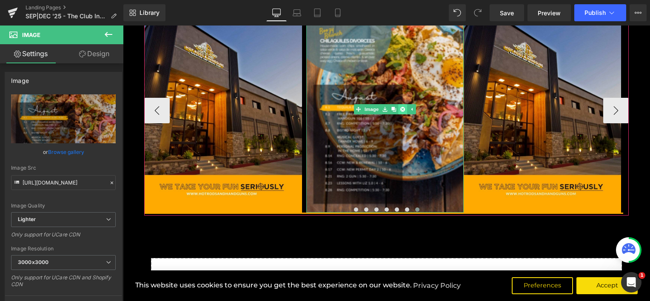
click at [400, 110] on icon at bounding box center [402, 109] width 5 height 5
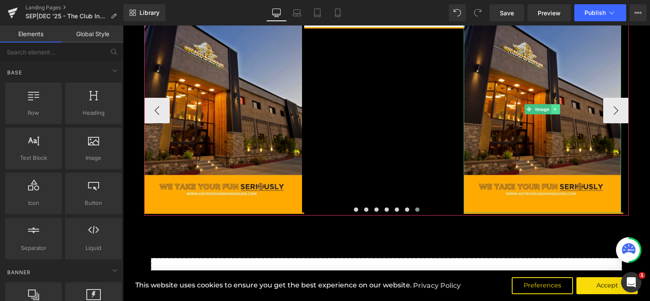
click at [554, 105] on link at bounding box center [555, 109] width 9 height 10
click at [559, 109] on icon at bounding box center [560, 109] width 5 height 5
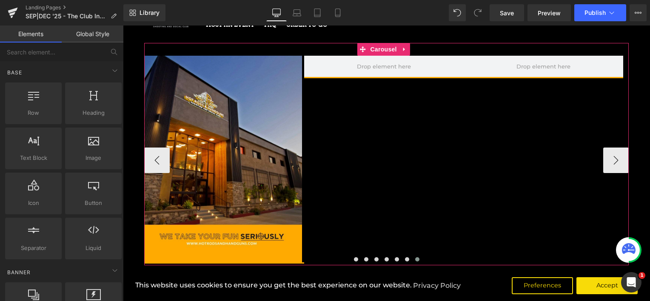
scroll to position [0, 0]
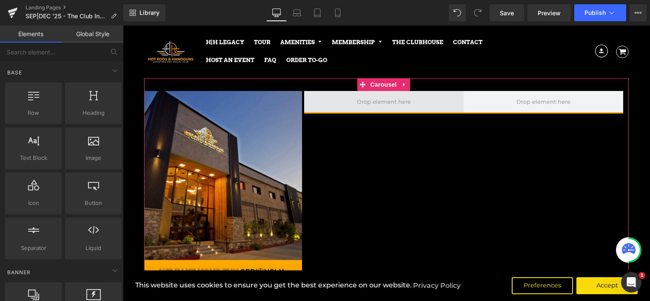
click at [421, 106] on span at bounding box center [383, 101] width 159 height 21
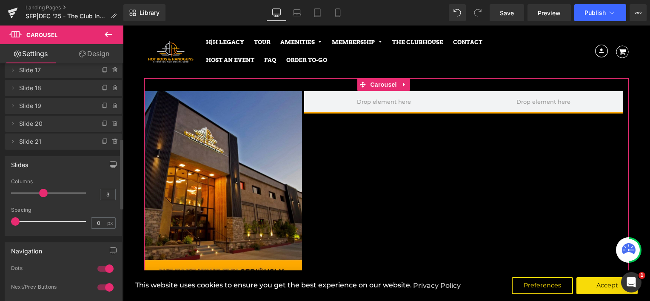
scroll to position [255, 0]
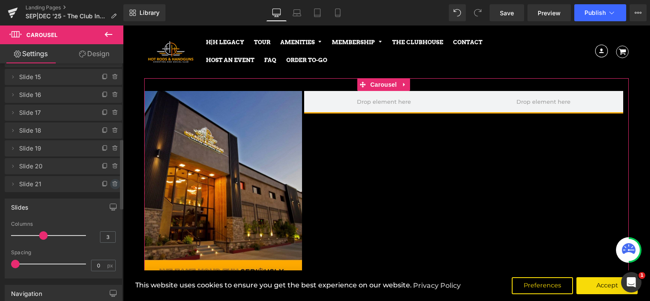
click at [112, 181] on icon at bounding box center [115, 184] width 7 height 7
click at [110, 181] on button "Delete" at bounding box center [106, 184] width 27 height 11
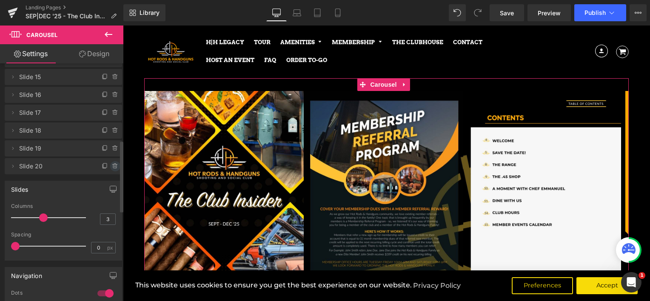
click at [112, 167] on icon at bounding box center [115, 166] width 7 height 7
click at [111, 167] on button "Delete" at bounding box center [106, 166] width 27 height 11
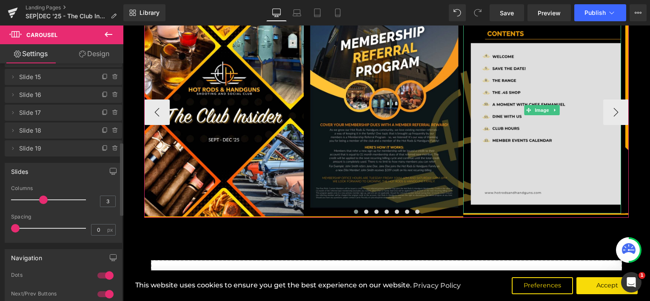
scroll to position [85, 0]
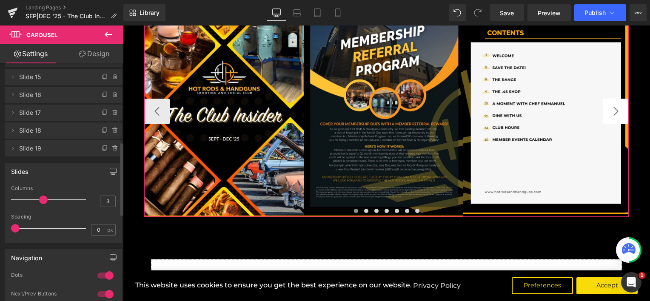
click at [615, 109] on button "›" at bounding box center [616, 112] width 26 height 26
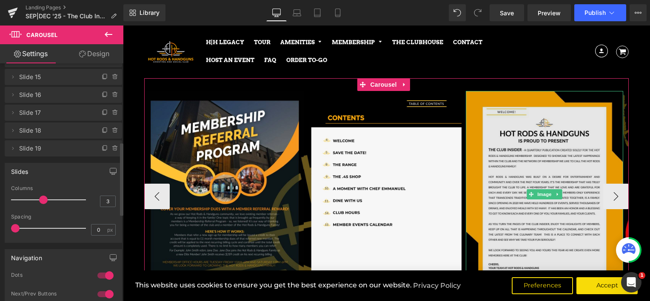
scroll to position [43, 0]
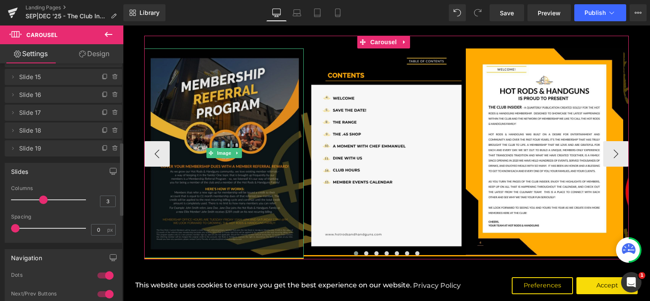
click at [290, 120] on img at bounding box center [223, 153] width 159 height 210
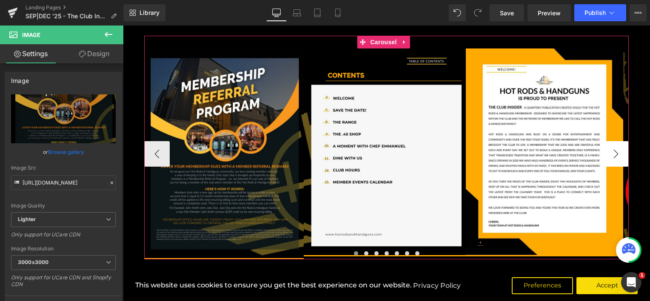
click at [615, 158] on button "›" at bounding box center [616, 154] width 26 height 26
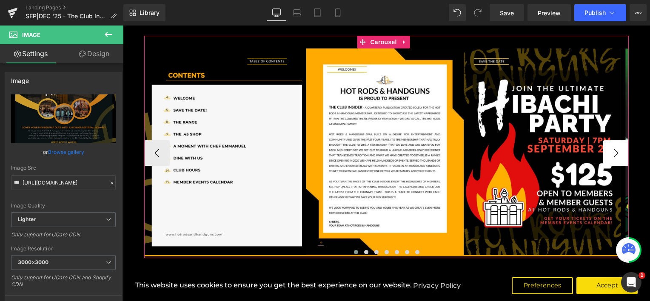
click at [615, 158] on button "›" at bounding box center [616, 153] width 26 height 26
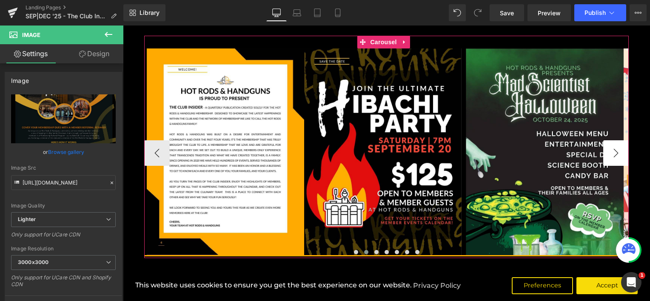
click at [615, 158] on button "›" at bounding box center [616, 153] width 26 height 26
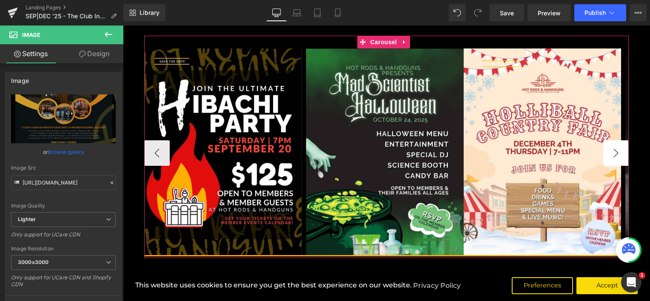
click at [615, 158] on button "›" at bounding box center [616, 153] width 26 height 26
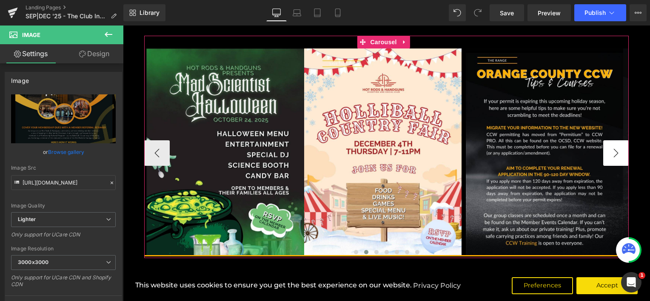
click at [615, 158] on button "›" at bounding box center [616, 153] width 26 height 26
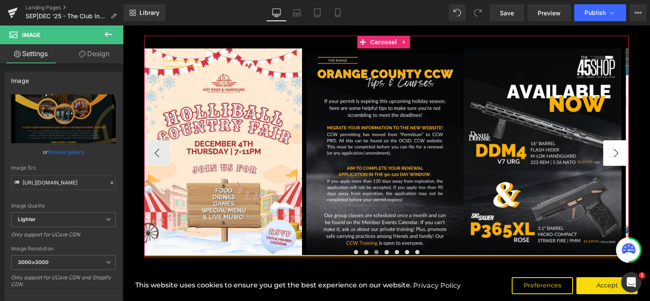
click at [615, 158] on button "›" at bounding box center [616, 153] width 26 height 26
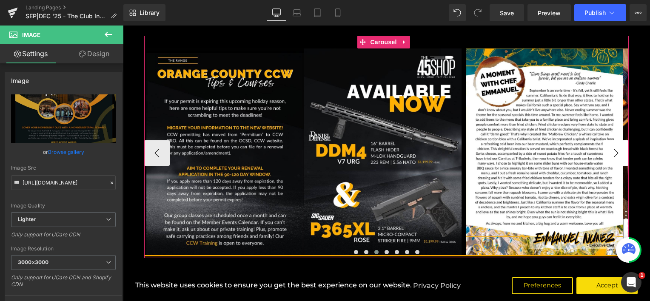
click at [615, 158] on button "›" at bounding box center [616, 153] width 26 height 26
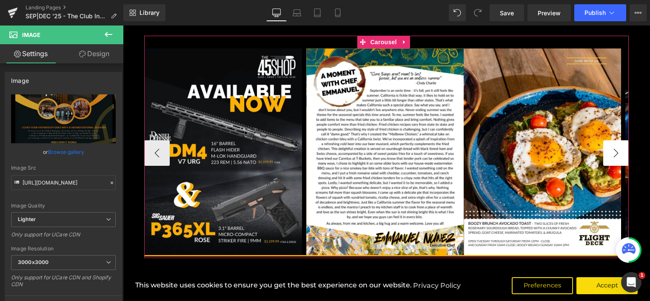
click at [615, 158] on button "›" at bounding box center [616, 153] width 26 height 26
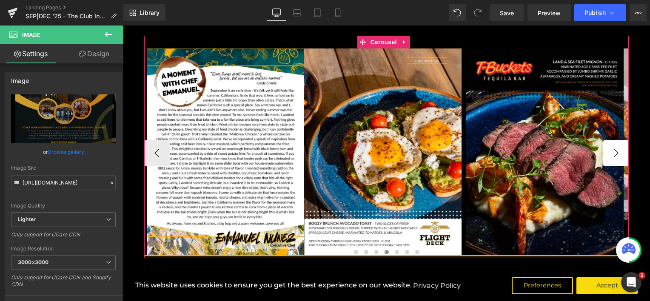
click at [615, 158] on button "›" at bounding box center [616, 153] width 26 height 26
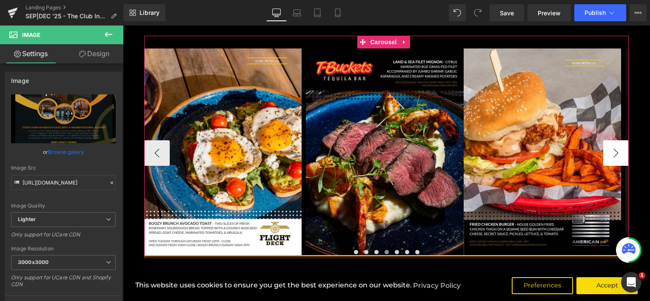
click at [615, 158] on button "›" at bounding box center [616, 153] width 26 height 26
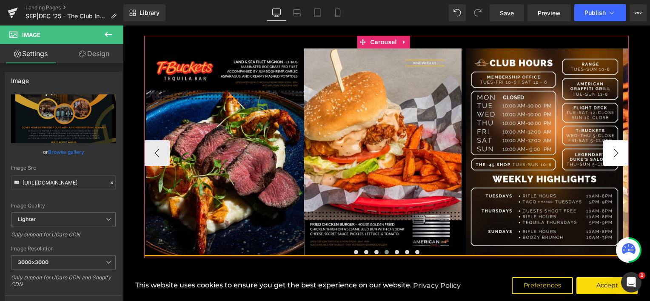
click at [615, 158] on button "›" at bounding box center [616, 153] width 26 height 26
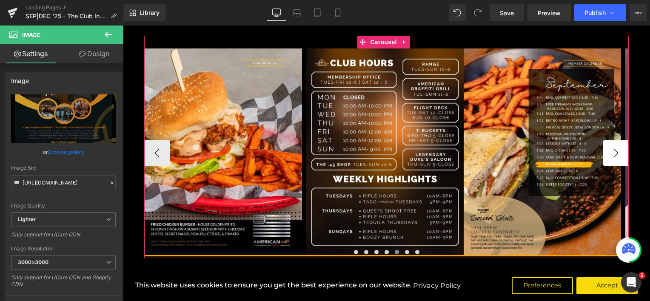
click at [615, 158] on button "›" at bounding box center [616, 153] width 26 height 26
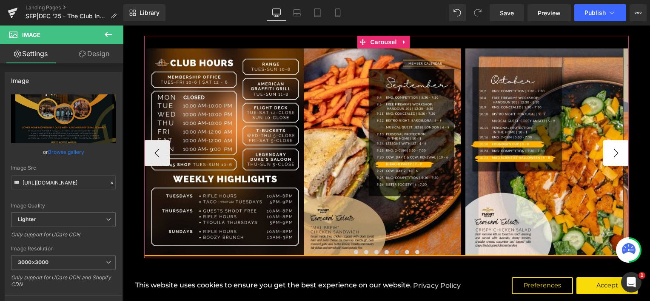
click at [615, 158] on button "›" at bounding box center [616, 153] width 26 height 26
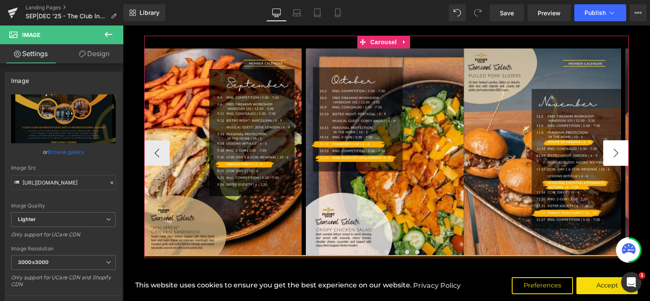
click at [615, 158] on button "›" at bounding box center [616, 153] width 26 height 26
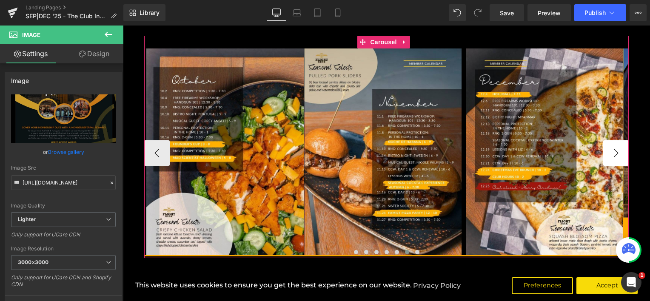
click at [615, 158] on button "›" at bounding box center [616, 153] width 26 height 26
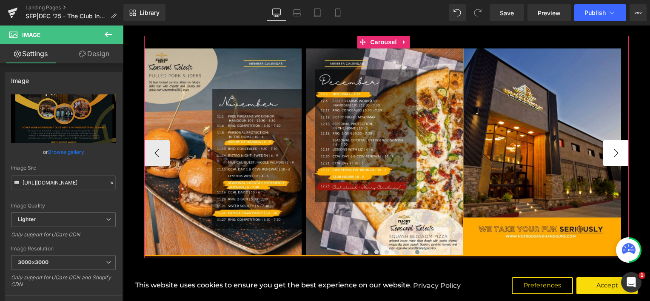
click at [615, 158] on button "›" at bounding box center [616, 153] width 26 height 26
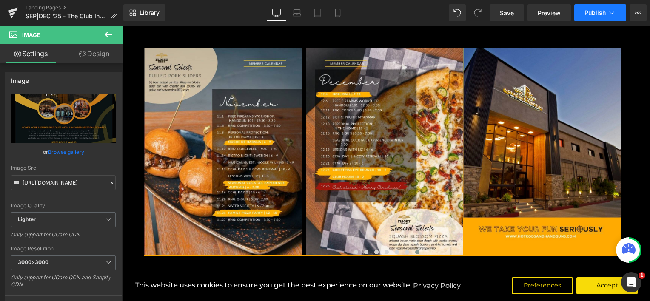
click at [616, 11] on button "Publish" at bounding box center [600, 12] width 52 height 17
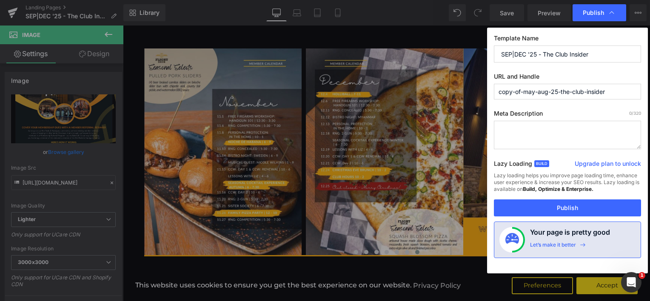
drag, startPoint x: 523, startPoint y: 90, endPoint x: 485, endPoint y: 88, distance: 38.3
click at [485, 88] on div "Publish Template Name SEP|DEC '25 - The Club Insider URL and Handle copy-of-may…" at bounding box center [325, 150] width 650 height 301
click at [512, 92] on input "sep-aug-25-the-club-insider" at bounding box center [567, 92] width 147 height 16
click at [512, 92] on input "sep-daug-25-the-club-insider" at bounding box center [567, 92] width 147 height 16
click at [515, 92] on input "sep-daug-25-the-club-insider" at bounding box center [567, 92] width 147 height 16
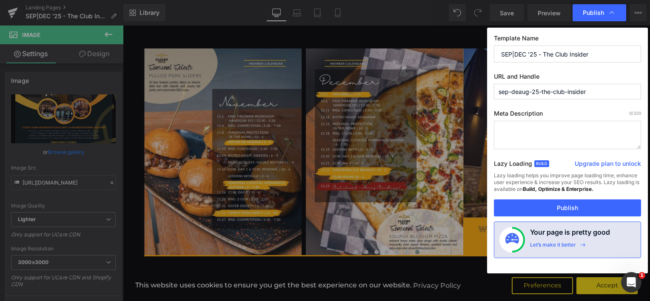
click at [517, 91] on input "sep-deaug-25-the-club-insider" at bounding box center [567, 92] width 147 height 16
click at [531, 91] on input "sep-decaug-25-the-club-insider" at bounding box center [567, 92] width 147 height 16
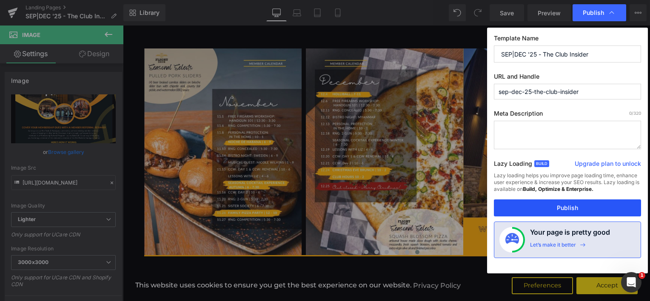
type input "sep-dec-25-the-club-insider"
click at [580, 211] on button "Publish" at bounding box center [567, 207] width 147 height 17
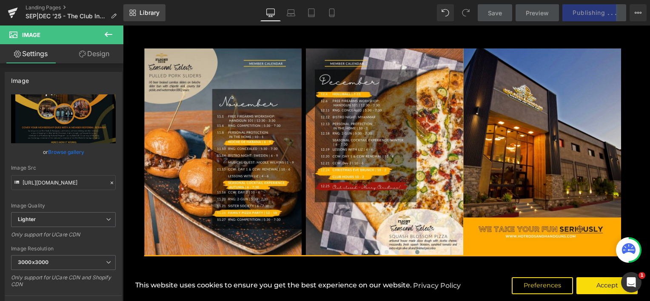
click at [134, 11] on icon at bounding box center [132, 12] width 7 height 7
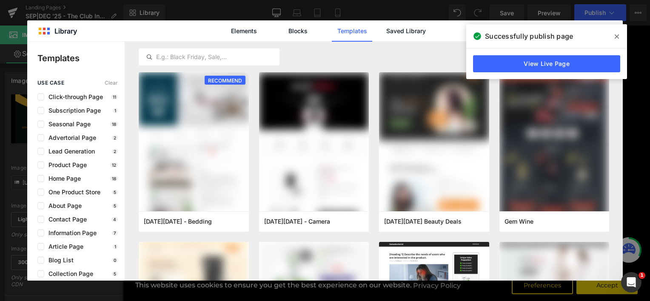
click at [616, 34] on icon at bounding box center [617, 36] width 4 height 7
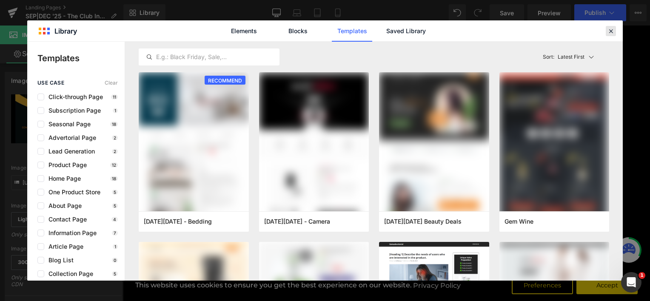
click at [607, 29] on icon at bounding box center [611, 31] width 8 height 8
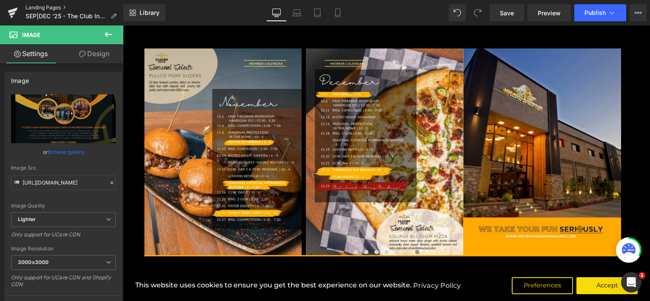
click at [54, 7] on link "Landing Pages" at bounding box center [75, 7] width 98 height 7
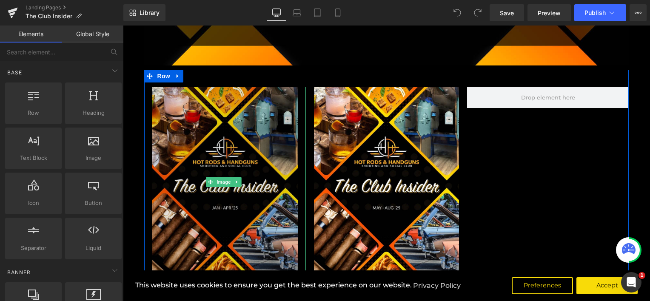
scroll to position [170, 0]
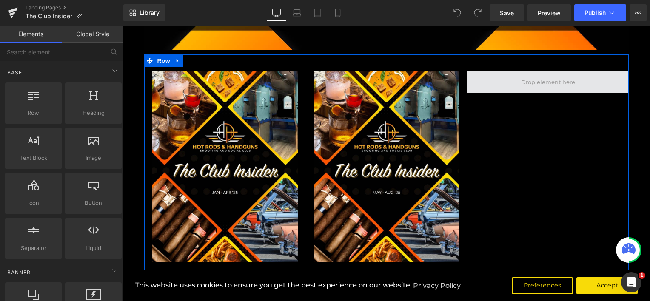
click at [549, 90] on span at bounding box center [548, 81] width 162 height 21
click at [550, 85] on span at bounding box center [548, 81] width 60 height 11
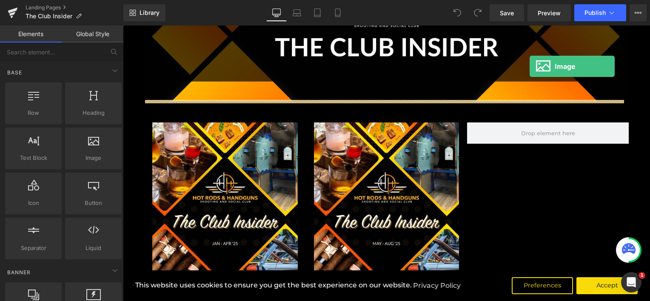
scroll to position [111, 0]
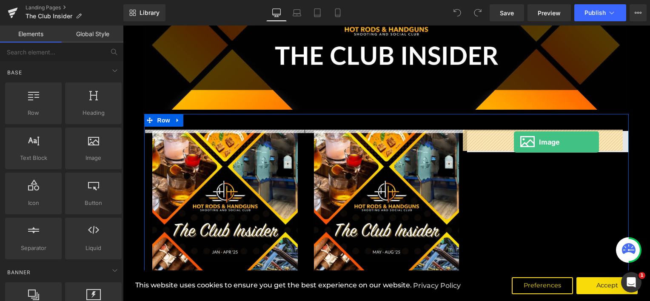
drag, startPoint x: 327, startPoint y: 103, endPoint x: 514, endPoint y: 142, distance: 191.1
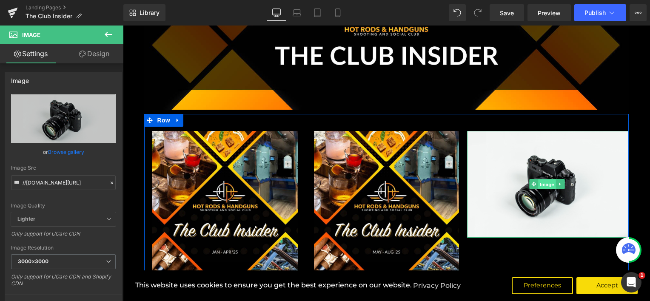
click at [543, 184] on span "Image" at bounding box center [547, 184] width 18 height 10
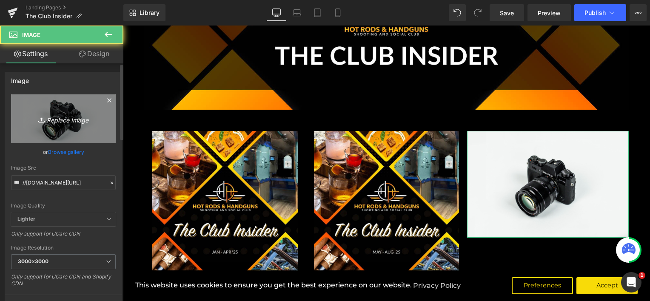
click at [44, 114] on icon "Replace Image" at bounding box center [63, 119] width 68 height 11
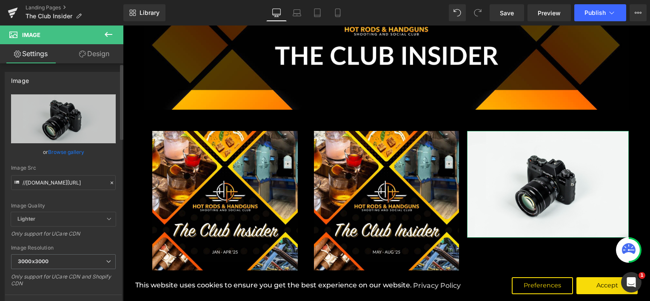
click at [68, 151] on link "Browse gallery" at bounding box center [66, 152] width 36 height 15
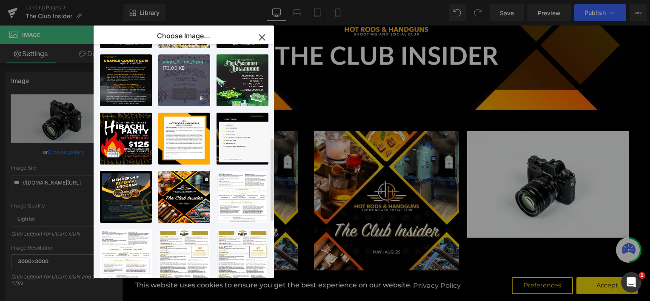
scroll to position [298, 0]
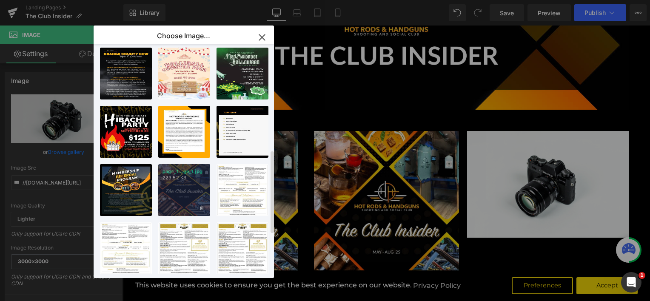
click at [186, 187] on div "page_1...ge_1.jpg 223.52 KB" at bounding box center [184, 190] width 52 height 52
type input "[URL][DOMAIN_NAME]"
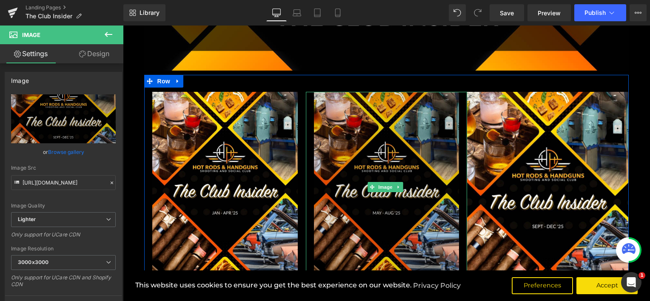
scroll to position [196, 0]
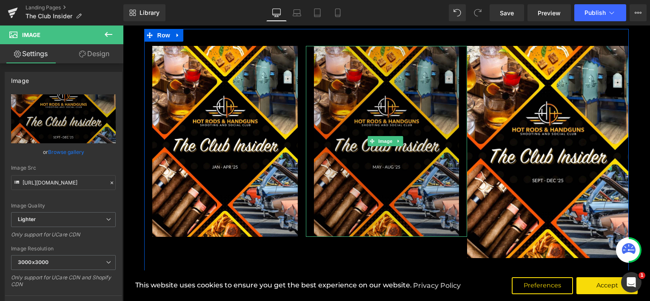
click at [396, 168] on img at bounding box center [386, 141] width 145 height 191
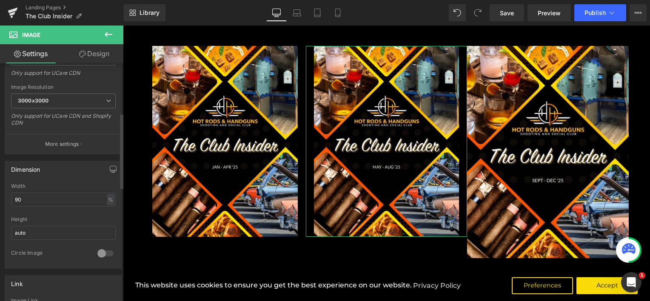
scroll to position [170, 0]
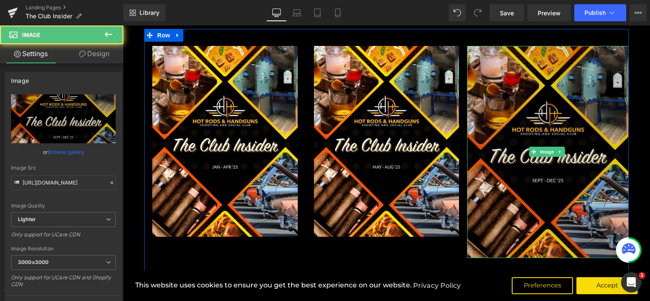
click at [501, 151] on img at bounding box center [548, 152] width 162 height 212
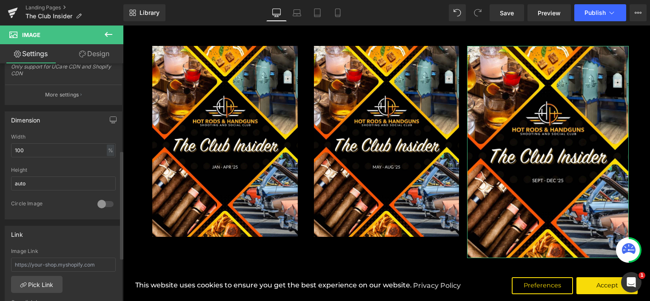
scroll to position [213, 0]
drag, startPoint x: 40, startPoint y: 148, endPoint x: 0, endPoint y: 145, distance: 40.5
click at [0, 145] on html "Image You are previewing how the will restyle your page. You can not edit Eleme…" at bounding box center [325, 150] width 650 height 301
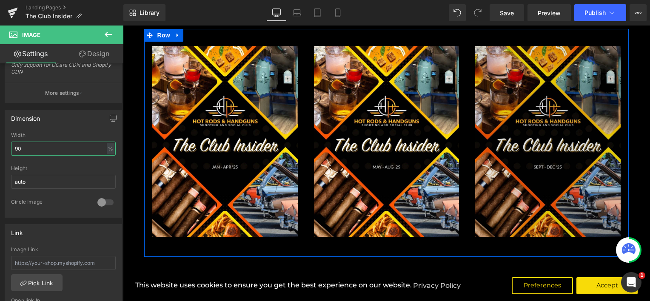
type input "90"
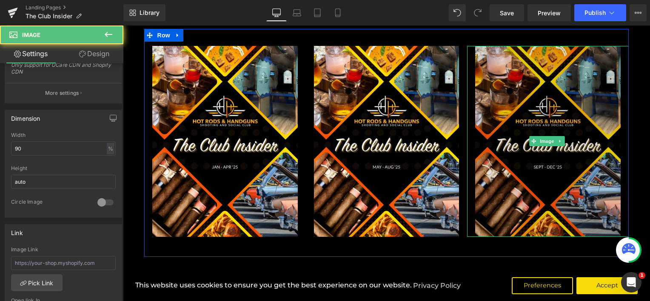
click at [524, 204] on img at bounding box center [547, 141] width 145 height 191
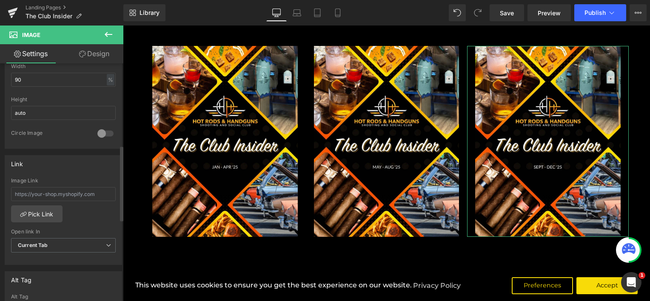
scroll to position [298, 0]
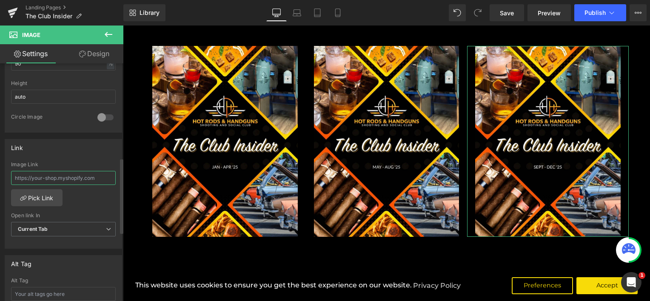
click at [54, 175] on input "text" at bounding box center [63, 178] width 105 height 14
type input "SEP"
drag, startPoint x: 48, startPoint y: 175, endPoint x: 0, endPoint y: 174, distance: 48.1
click at [0, 174] on html "Image You are previewing how the will restyle your page. You can not edit Eleme…" at bounding box center [325, 150] width 650 height 301
click at [46, 202] on link "Pick Link" at bounding box center [36, 197] width 51 height 17
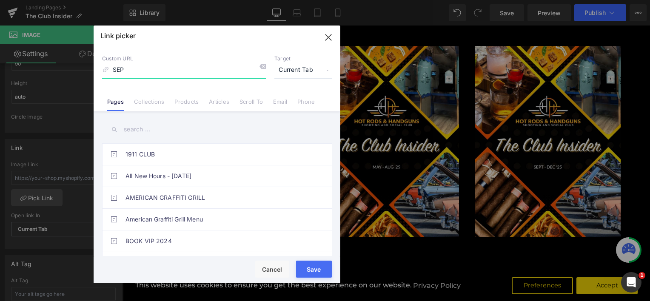
click at [134, 70] on input "SEP" at bounding box center [184, 70] width 164 height 16
type input "SEP"
click at [127, 70] on input "SEP" at bounding box center [184, 70] width 164 height 16
click at [145, 129] on input "text" at bounding box center [217, 129] width 230 height 19
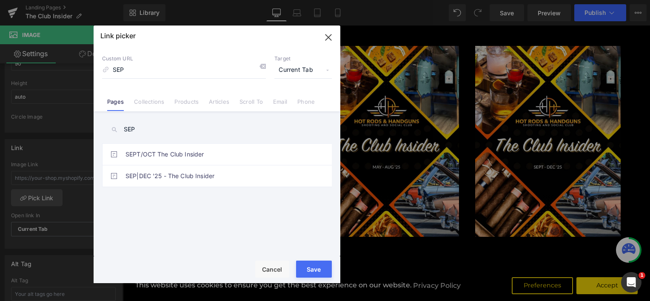
type input "SEP"
drag, startPoint x: 138, startPoint y: 74, endPoint x: 81, endPoint y: 72, distance: 56.6
click at [81, 72] on div "Link picker Back to Library Insert Custom URL SEP Target Current Tab Current Ta…" at bounding box center [325, 150] width 650 height 301
click at [180, 173] on link "SEP|DEC '25 - The Club Insider" at bounding box center [218, 175] width 187 height 21
type input "/pages/sep-dec-25-the-club-insider"
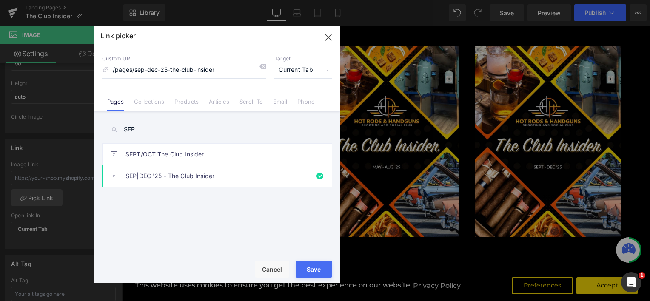
click at [314, 265] on div "Rendering Content" at bounding box center [325, 267] width 52 height 9
click at [262, 207] on div "1911 CLUB All New Hours - June 3 '25 AMERICAN GRAFFITI GRILL American Graffiti …" at bounding box center [218, 201] width 233 height 116
click at [197, 176] on link "SEP|DEC '25 - The Club Insider" at bounding box center [218, 175] width 187 height 21
click at [315, 272] on div "Rendering Content" at bounding box center [325, 267] width 52 height 9
click at [323, 37] on icon "button" at bounding box center [329, 38] width 14 height 14
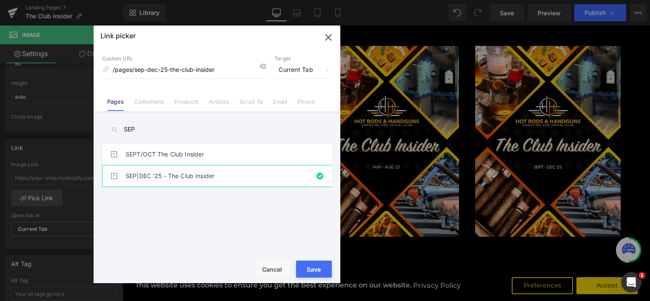
type input "/pages/sep-dec-25-the-club-insider"
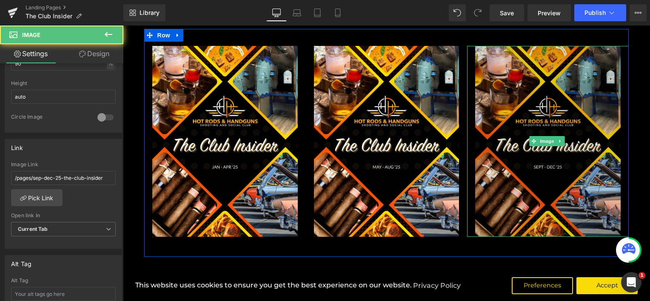
click at [518, 127] on img at bounding box center [547, 141] width 145 height 191
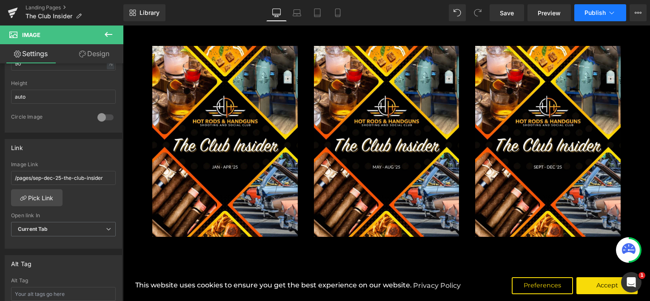
click at [595, 14] on span "Publish" at bounding box center [594, 12] width 21 height 7
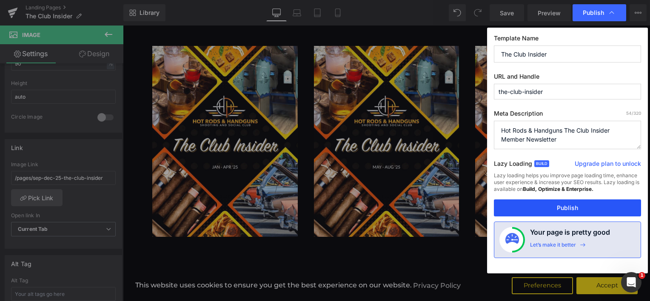
click at [551, 207] on button "Publish" at bounding box center [567, 207] width 147 height 17
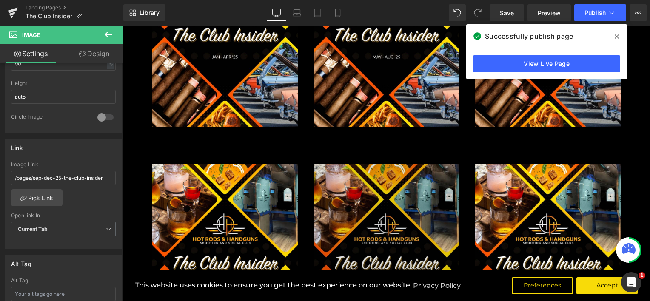
scroll to position [196, 0]
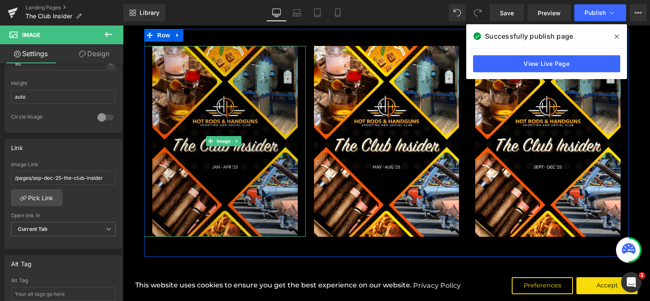
click at [251, 133] on img at bounding box center [224, 141] width 145 height 191
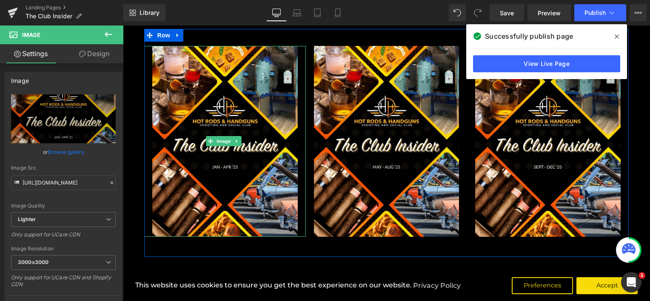
click at [148, 60] on link at bounding box center [225, 141] width 162 height 191
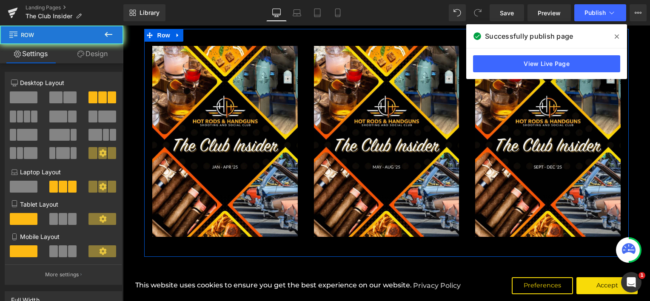
click at [214, 39] on div "Image Image Image Row" at bounding box center [386, 143] width 485 height 228
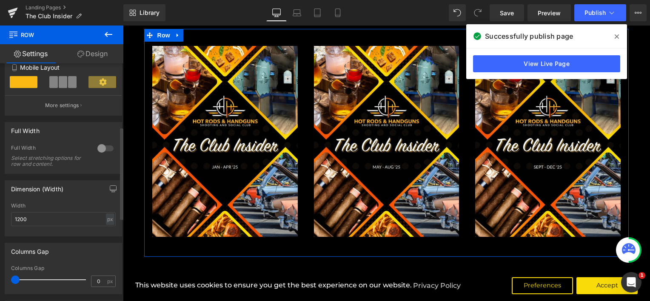
scroll to position [170, 0]
click at [149, 99] on link at bounding box center [225, 141] width 162 height 191
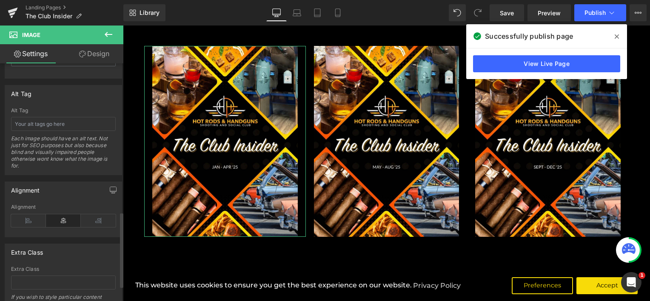
scroll to position [43, 0]
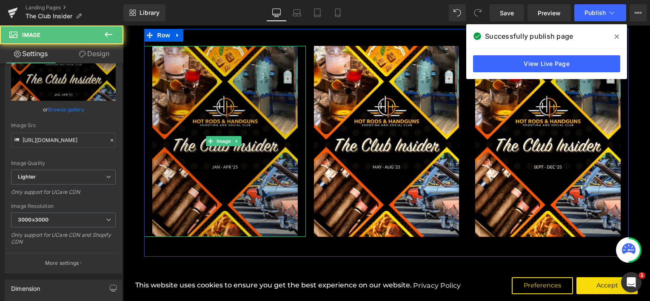
click at [173, 114] on img at bounding box center [224, 141] width 145 height 191
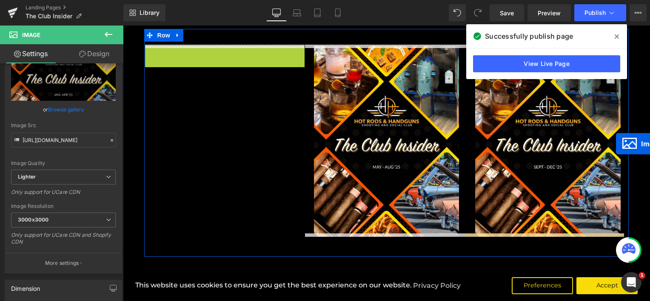
drag, startPoint x: 219, startPoint y: 137, endPoint x: 615, endPoint y: 144, distance: 395.6
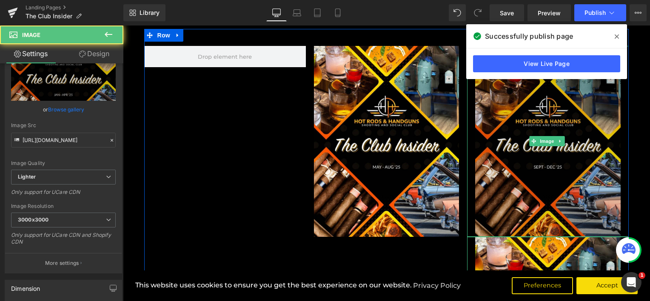
click at [546, 156] on img at bounding box center [547, 141] width 145 height 191
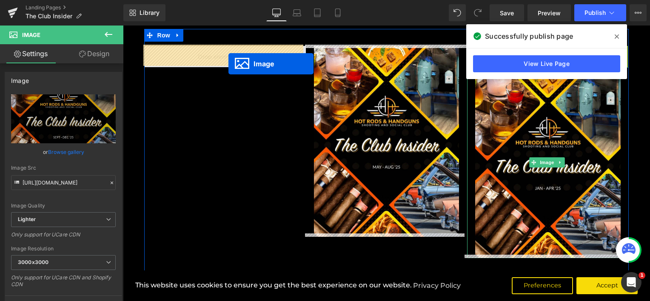
drag, startPoint x: 530, startPoint y: 140, endPoint x: 228, endPoint y: 63, distance: 312.0
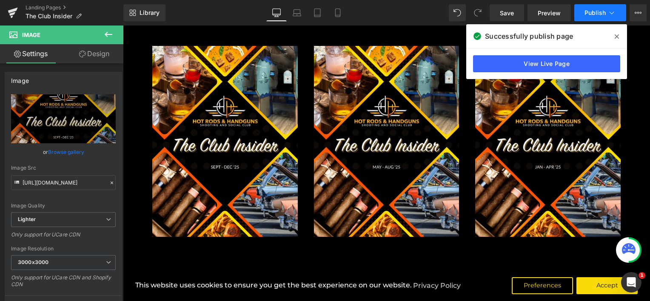
click at [598, 12] on span "Publish" at bounding box center [594, 12] width 21 height 7
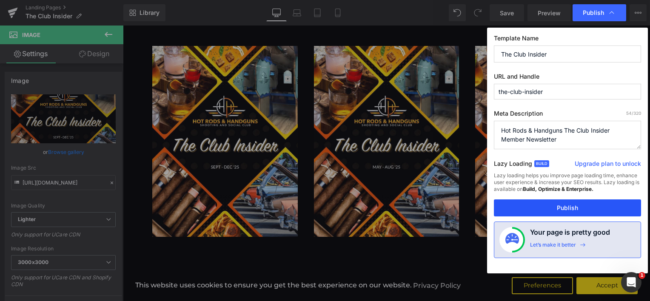
click at [565, 208] on button "Publish" at bounding box center [567, 207] width 147 height 17
